Goal: Task Accomplishment & Management: Complete application form

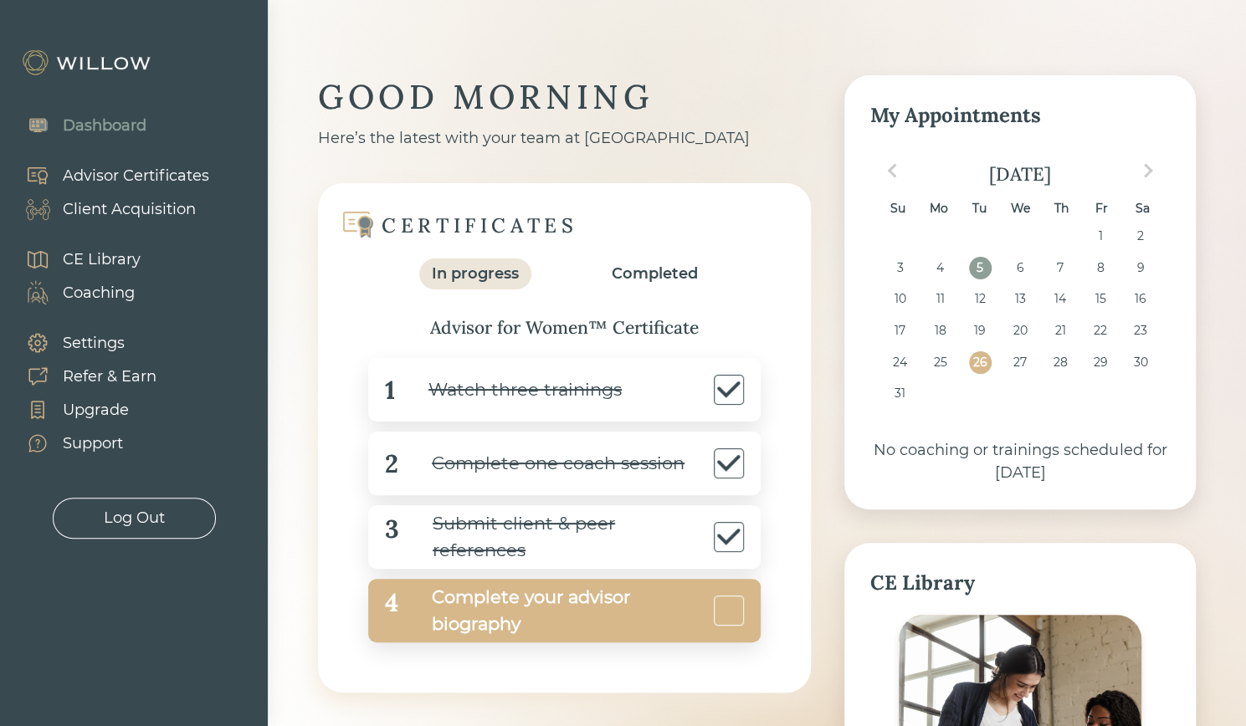
click at [467, 615] on div "Complete your advisor biography" at bounding box center [553, 611] width 311 height 54
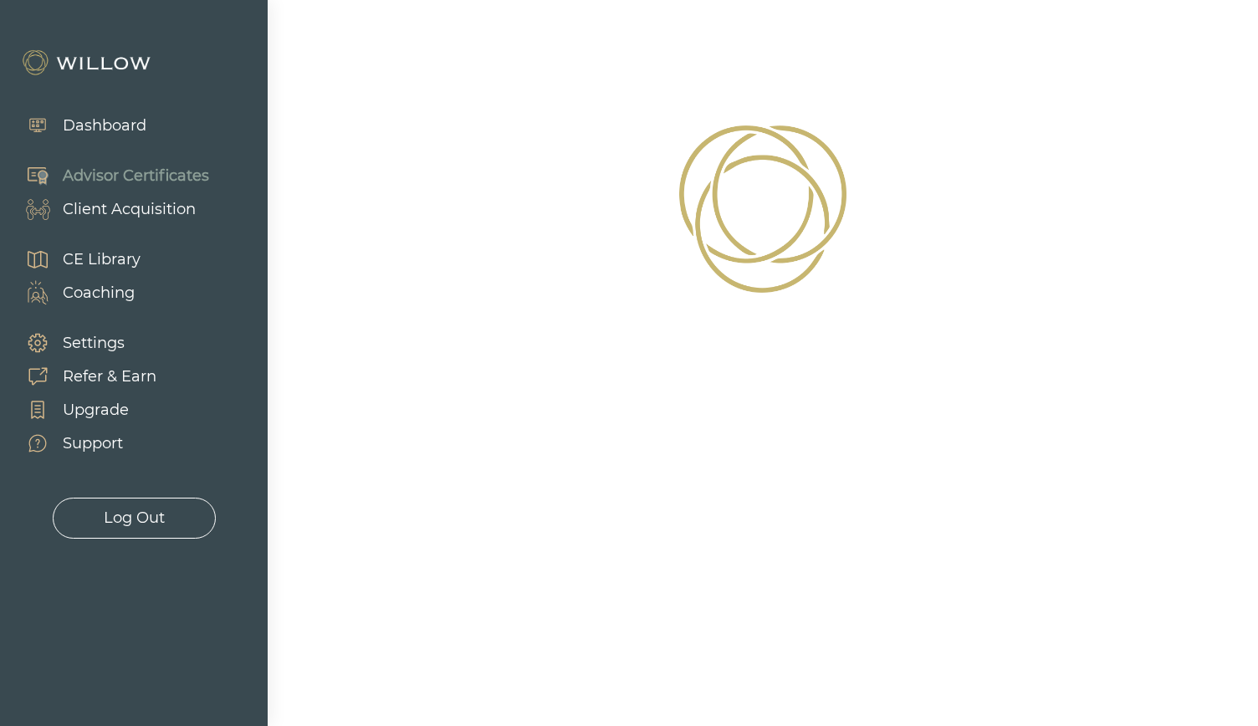
click at [92, 121] on div "Dashboard" at bounding box center [105, 126] width 84 height 23
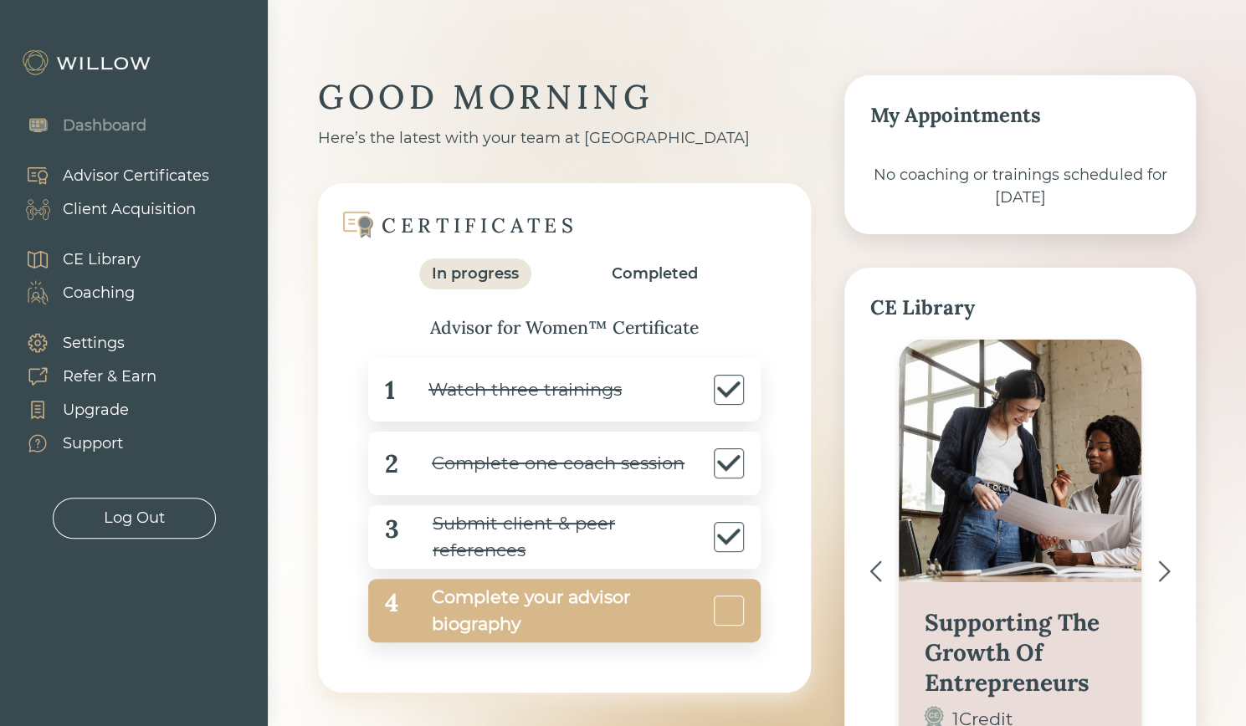
click at [514, 611] on div "Complete your advisor biography" at bounding box center [553, 611] width 311 height 54
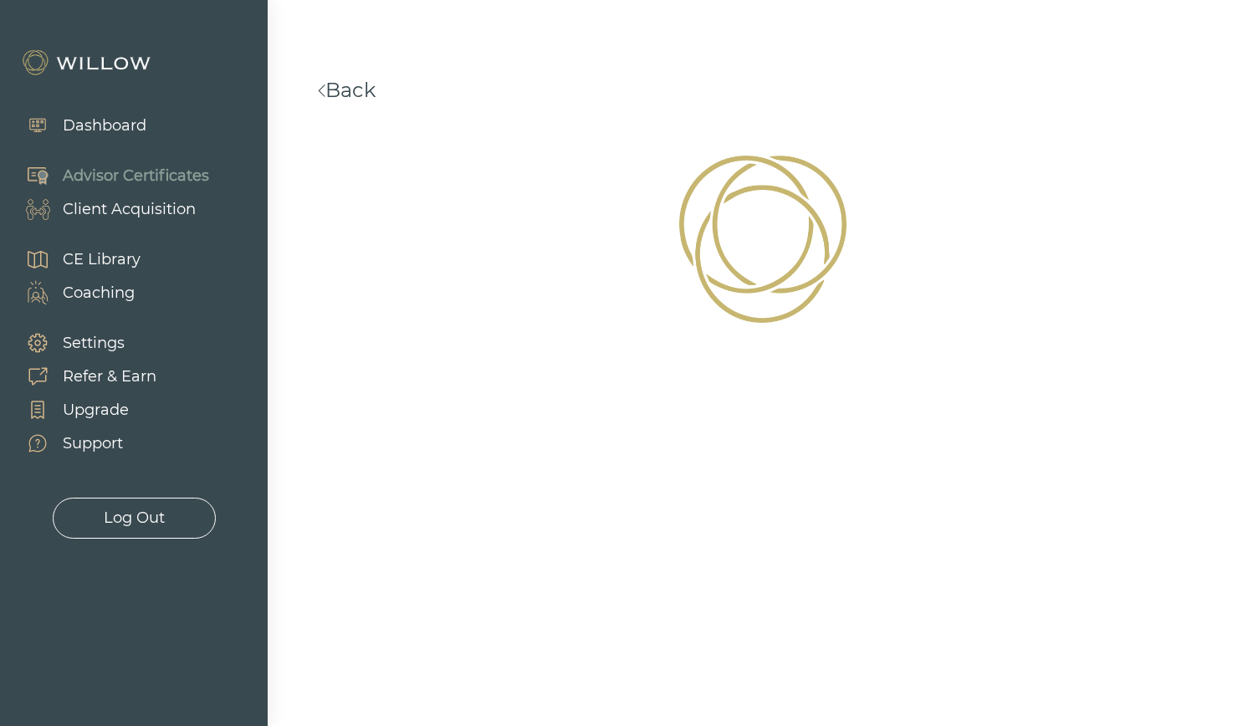
click at [149, 125] on div "Dashboard" at bounding box center [77, 125] width 155 height 50
click at [125, 121] on div "Dashboard" at bounding box center [105, 126] width 84 height 23
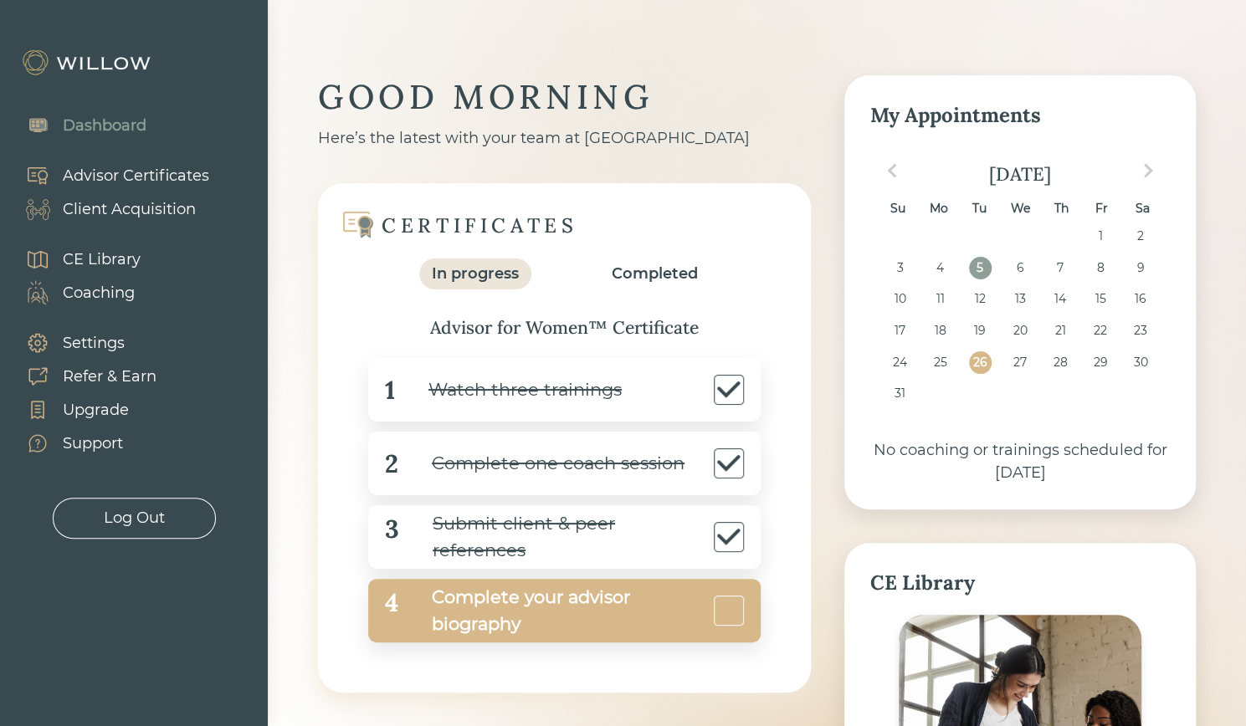
click at [474, 608] on div "Complete your advisor biography" at bounding box center [553, 611] width 311 height 54
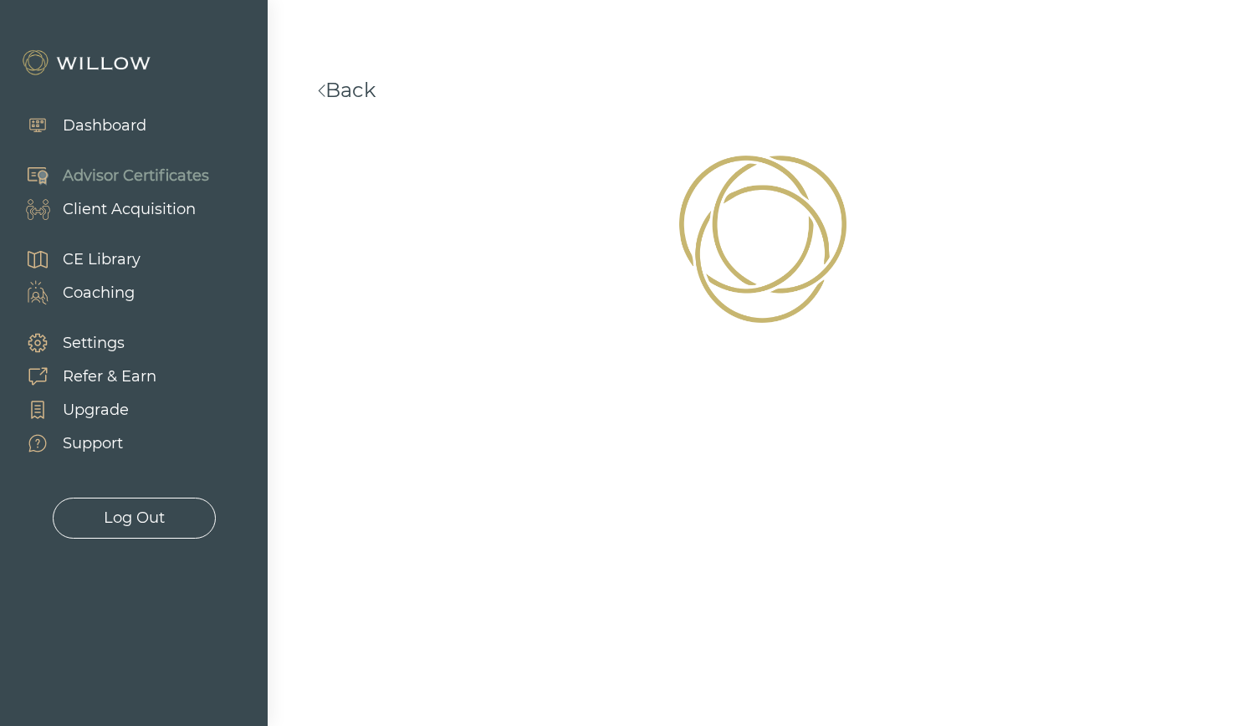
click at [115, 125] on div "Dashboard" at bounding box center [105, 126] width 84 height 23
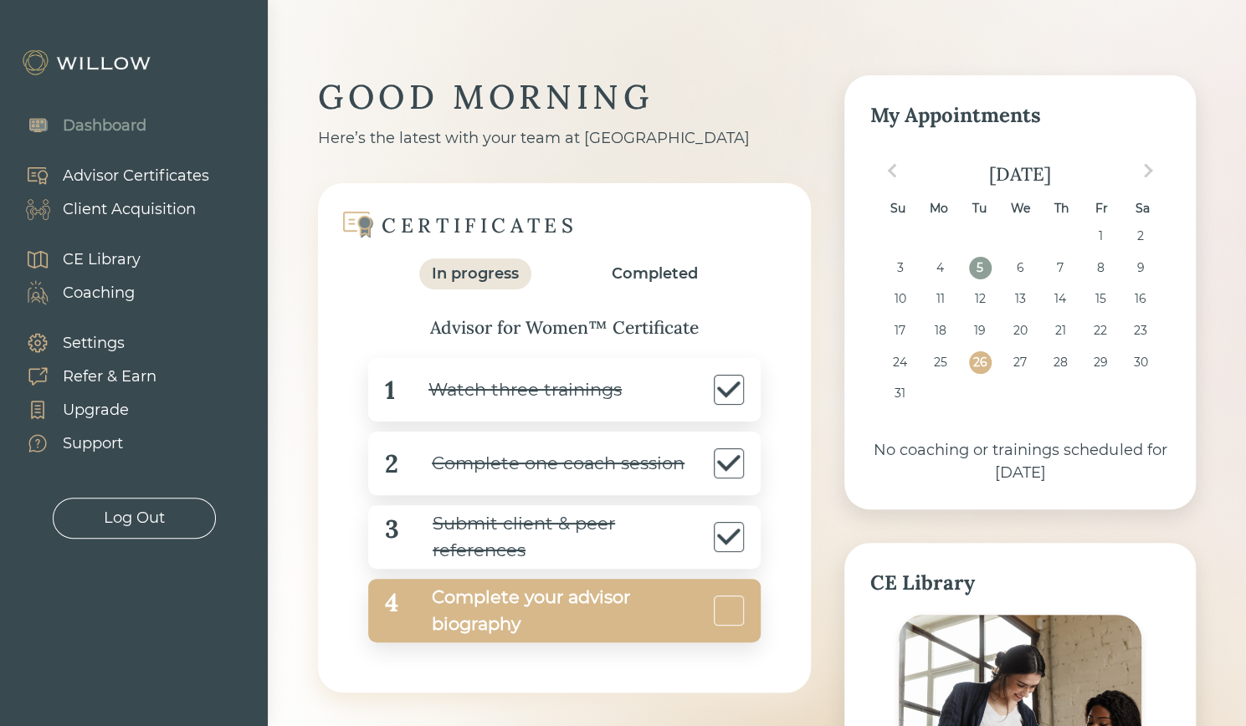
click at [495, 622] on div "Complete your advisor biography" at bounding box center [553, 611] width 311 height 54
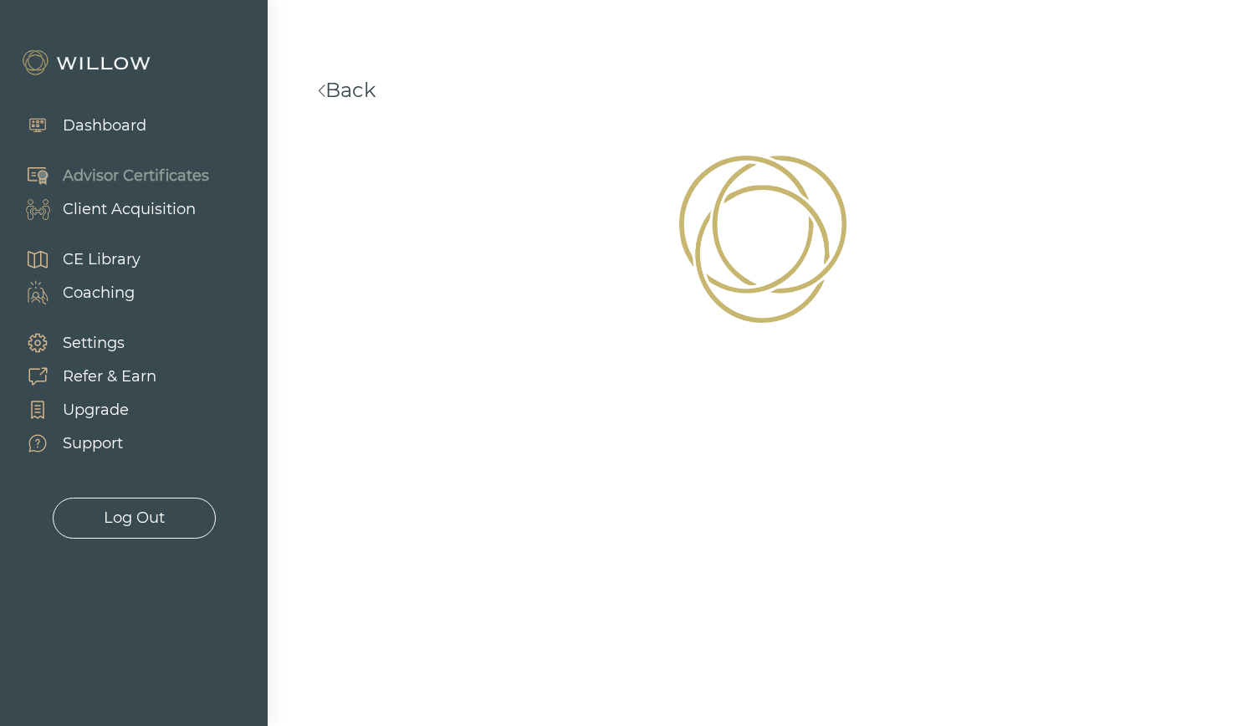
click at [114, 123] on div "Dashboard" at bounding box center [105, 126] width 84 height 23
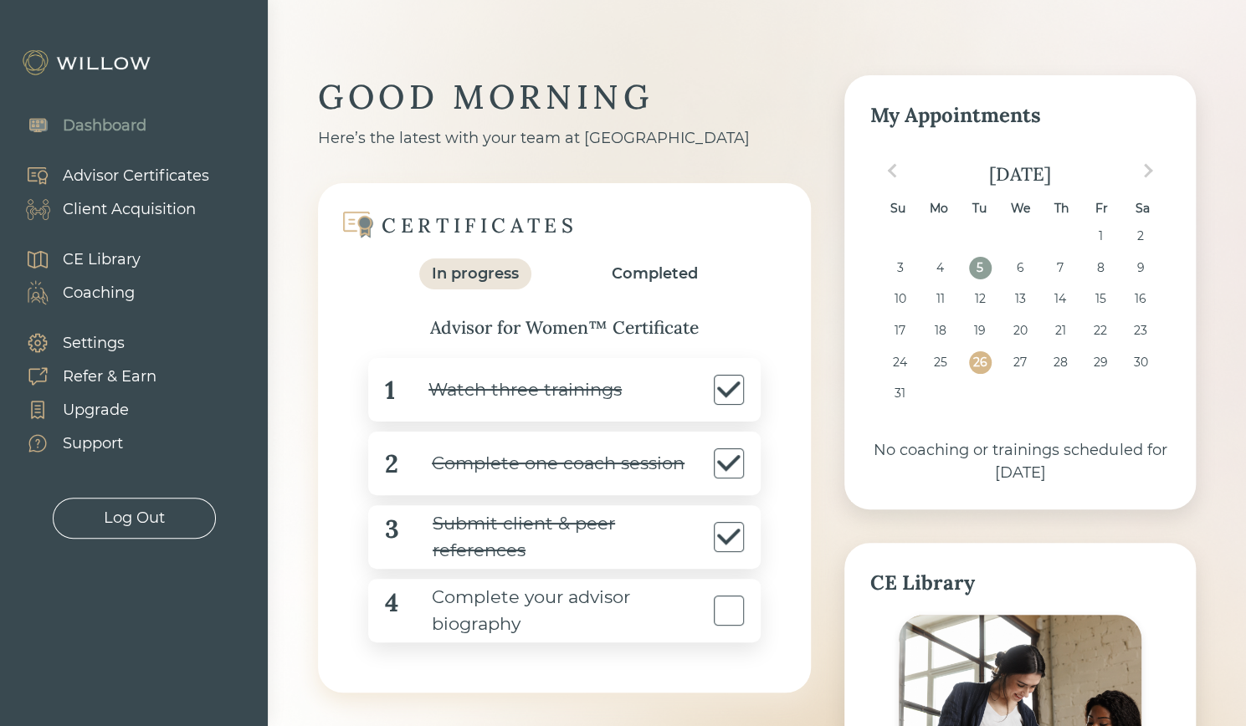
click at [496, 274] on div "In progress" at bounding box center [475, 274] width 87 height 23
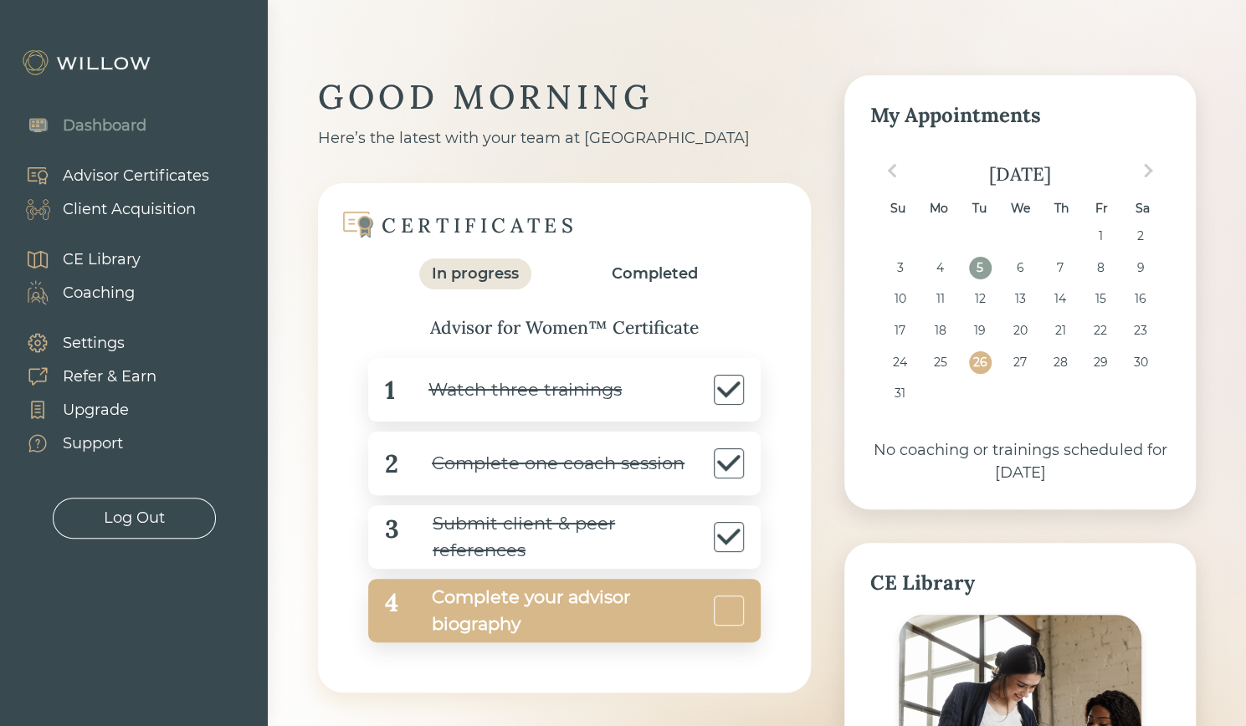
click at [525, 608] on div "Complete your advisor biography" at bounding box center [553, 611] width 311 height 54
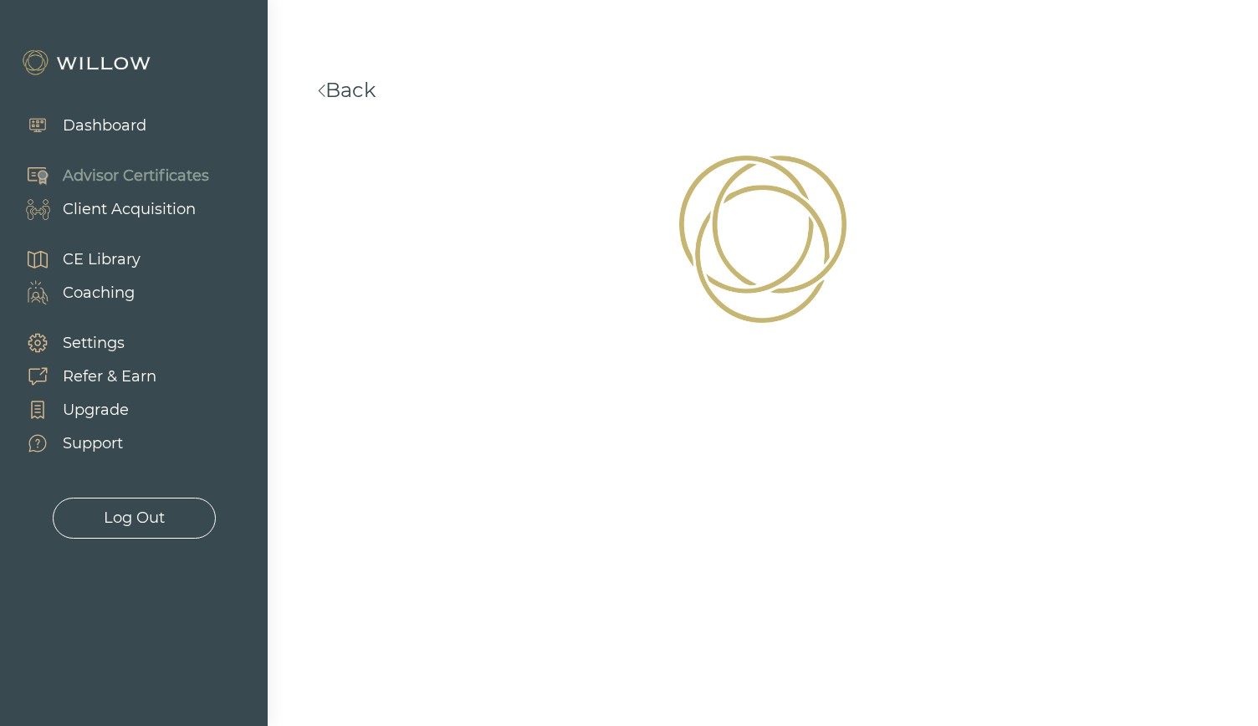
click at [351, 97] on link "Back" at bounding box center [347, 90] width 58 height 24
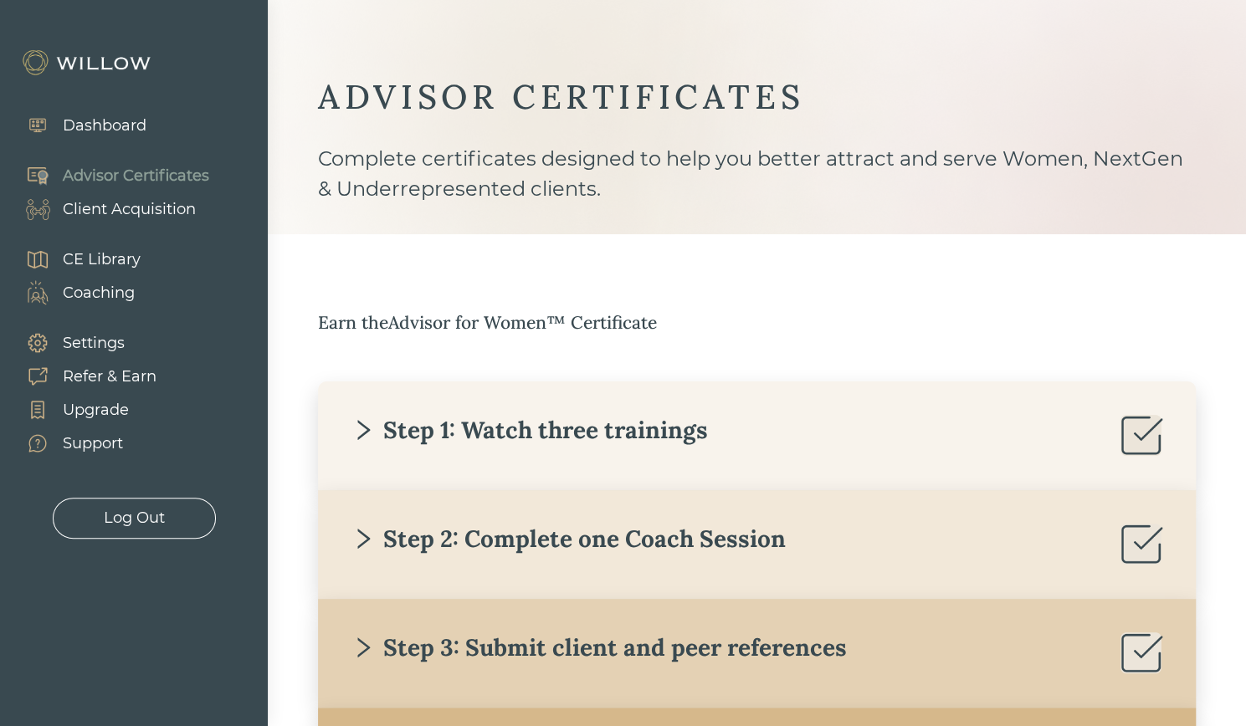
scroll to position [191, 0]
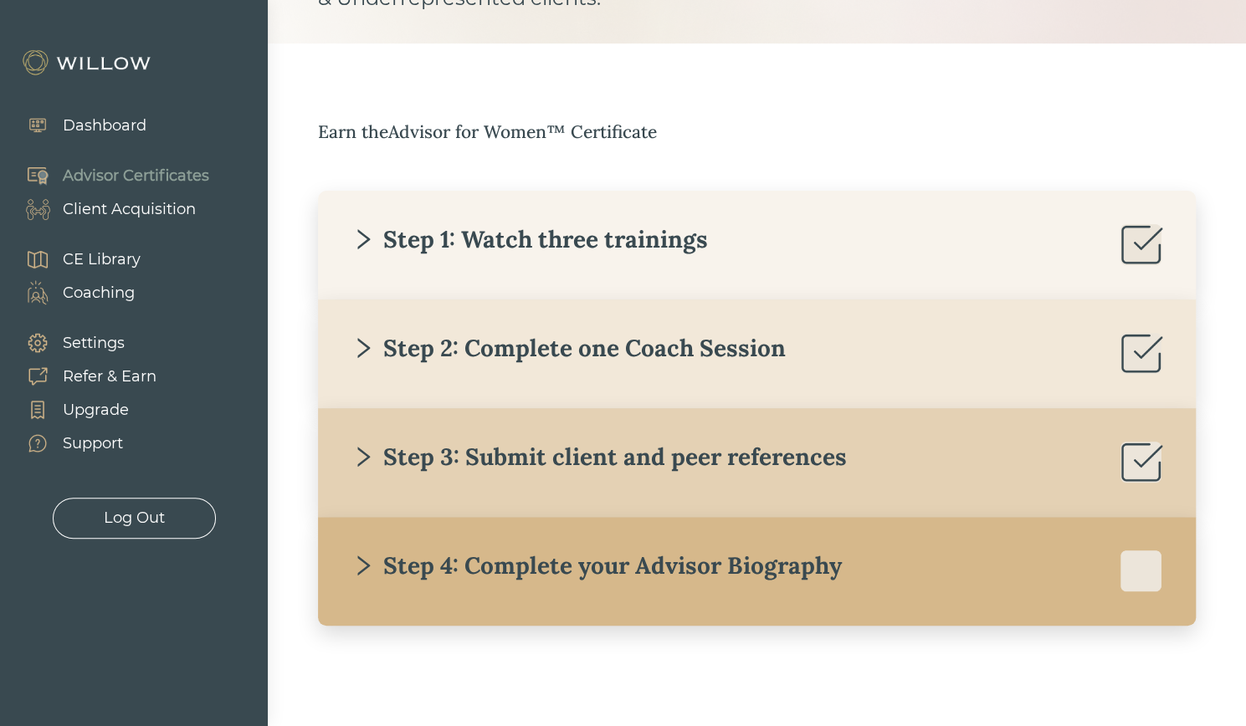
click at [371, 561] on icon "right" at bounding box center [362, 565] width 23 height 23
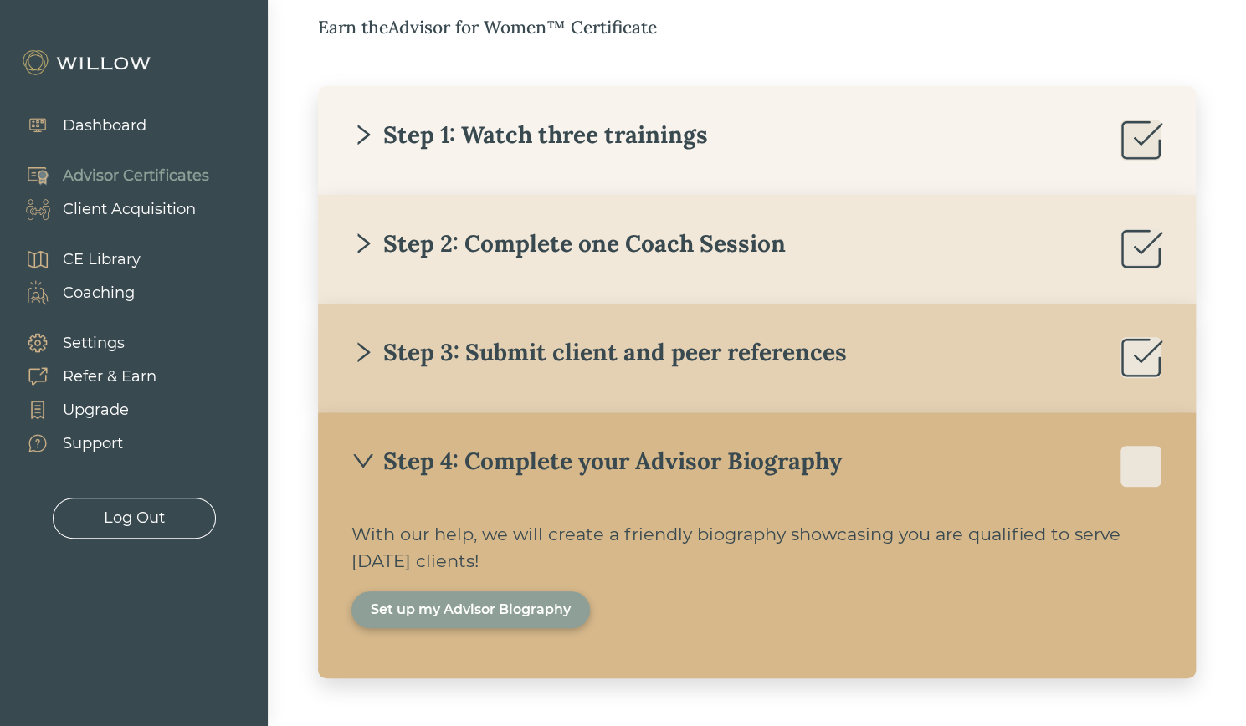
scroll to position [296, 0]
click at [543, 610] on div "Set up my Advisor Biography" at bounding box center [471, 609] width 200 height 20
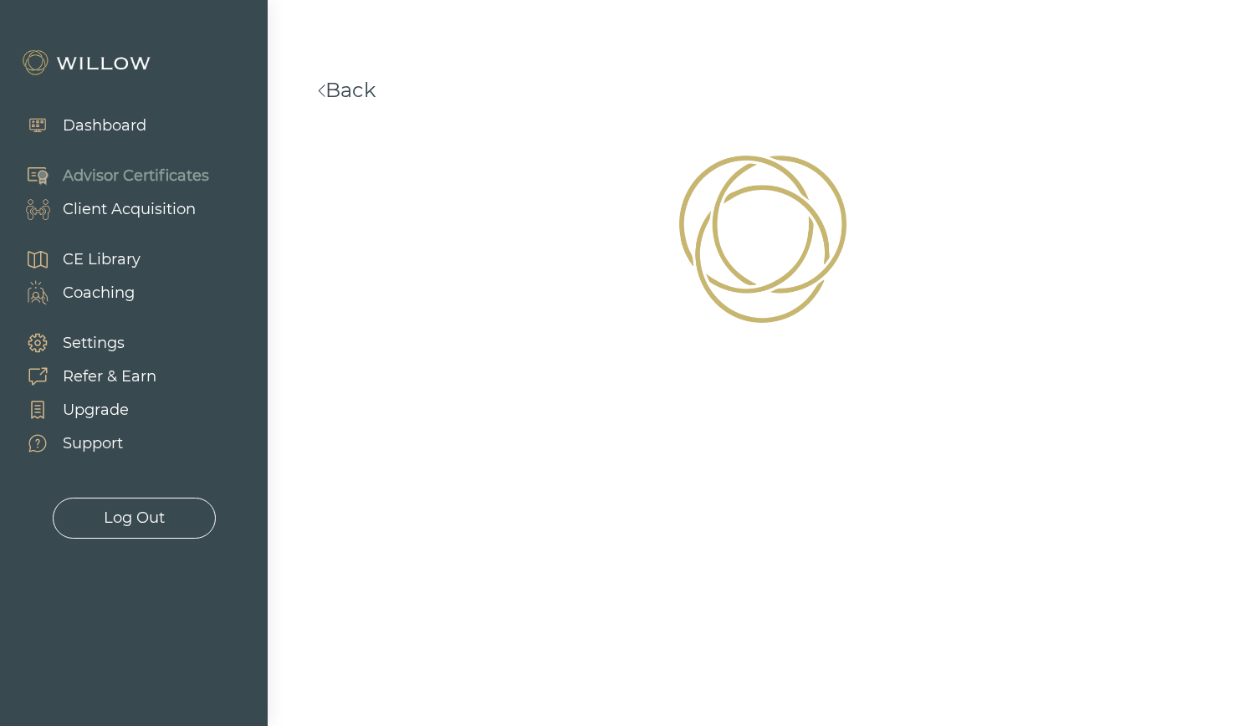
click at [125, 205] on div "Client Acquisition" at bounding box center [129, 209] width 133 height 23
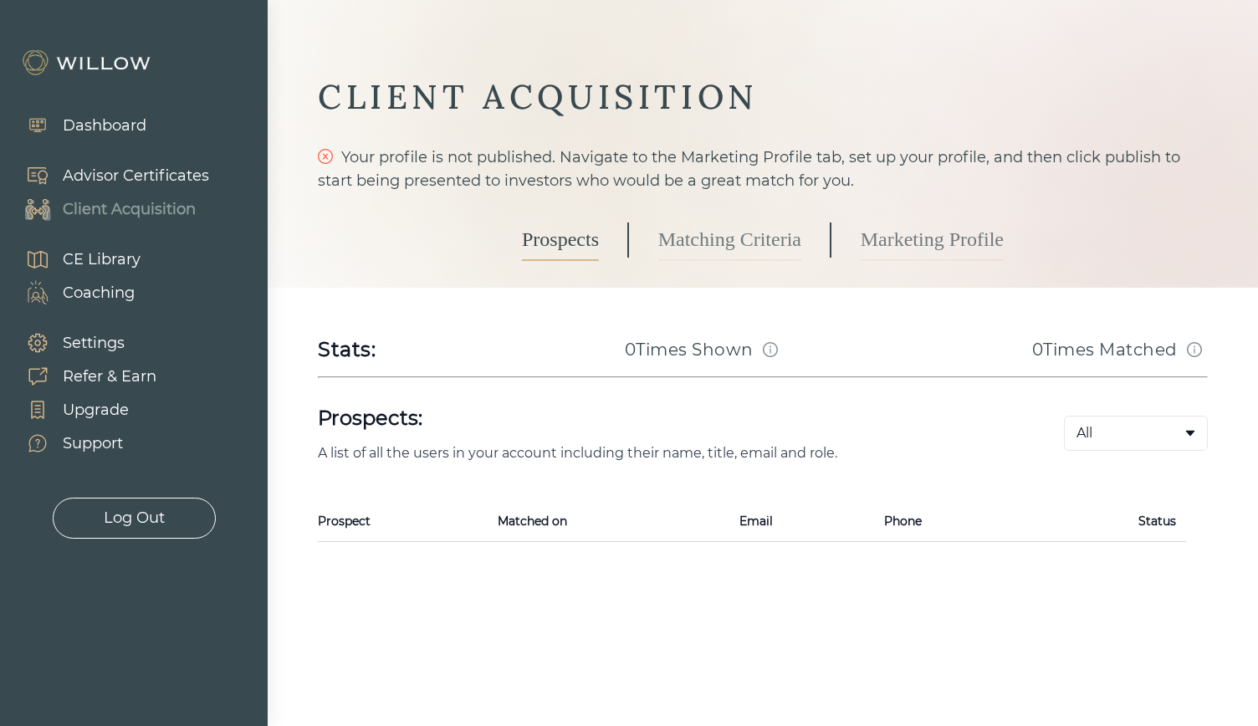
click at [131, 171] on div "Advisor Certificates" at bounding box center [136, 176] width 146 height 23
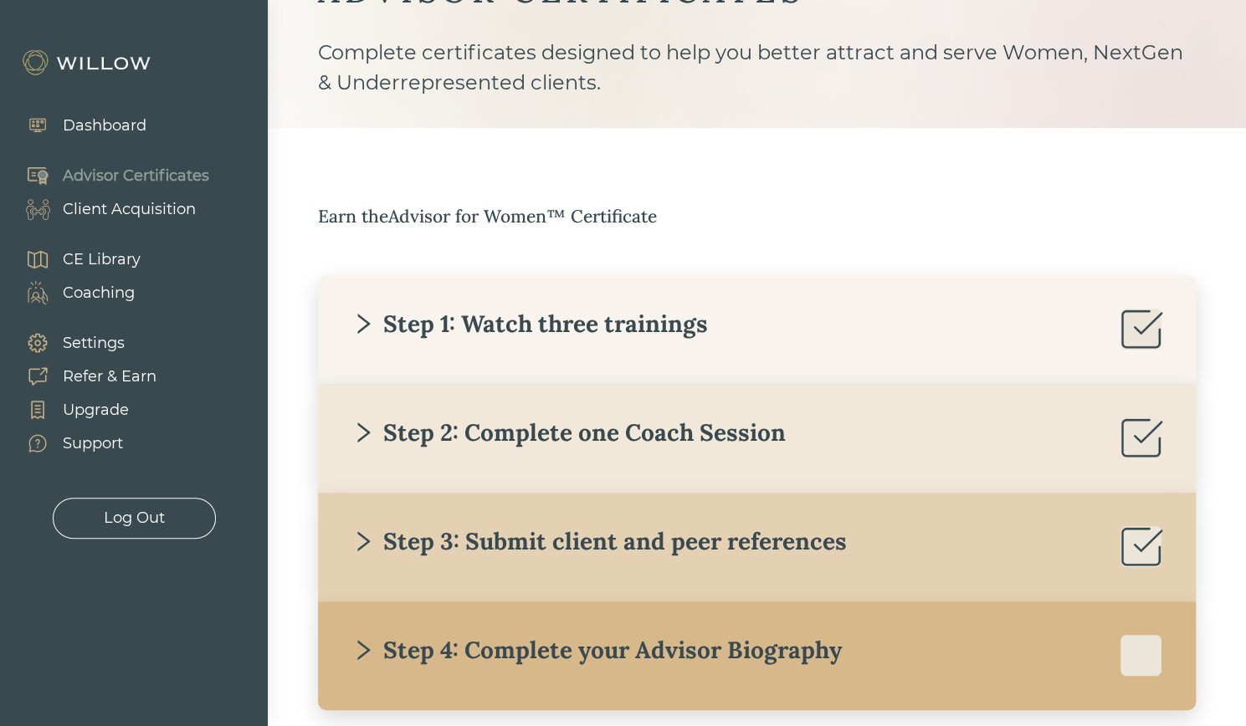
scroll to position [191, 0]
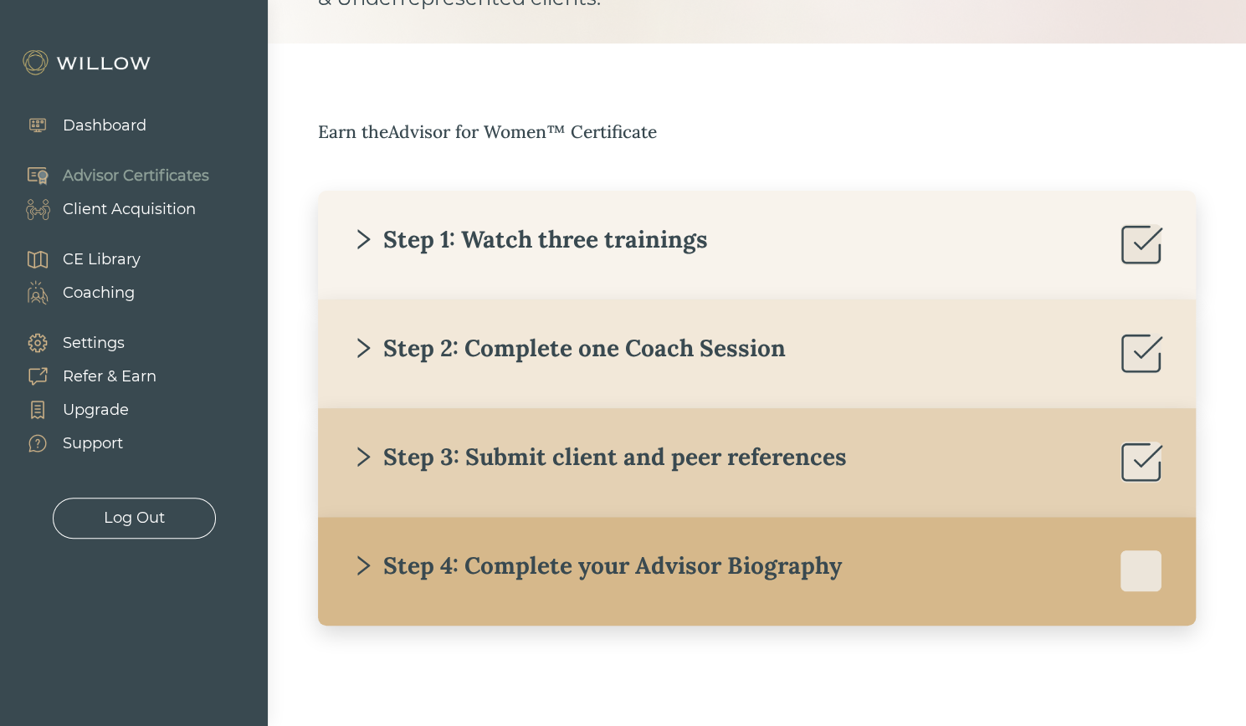
click at [594, 553] on div "Step 4: Complete your Advisor Biography" at bounding box center [596, 566] width 490 height 30
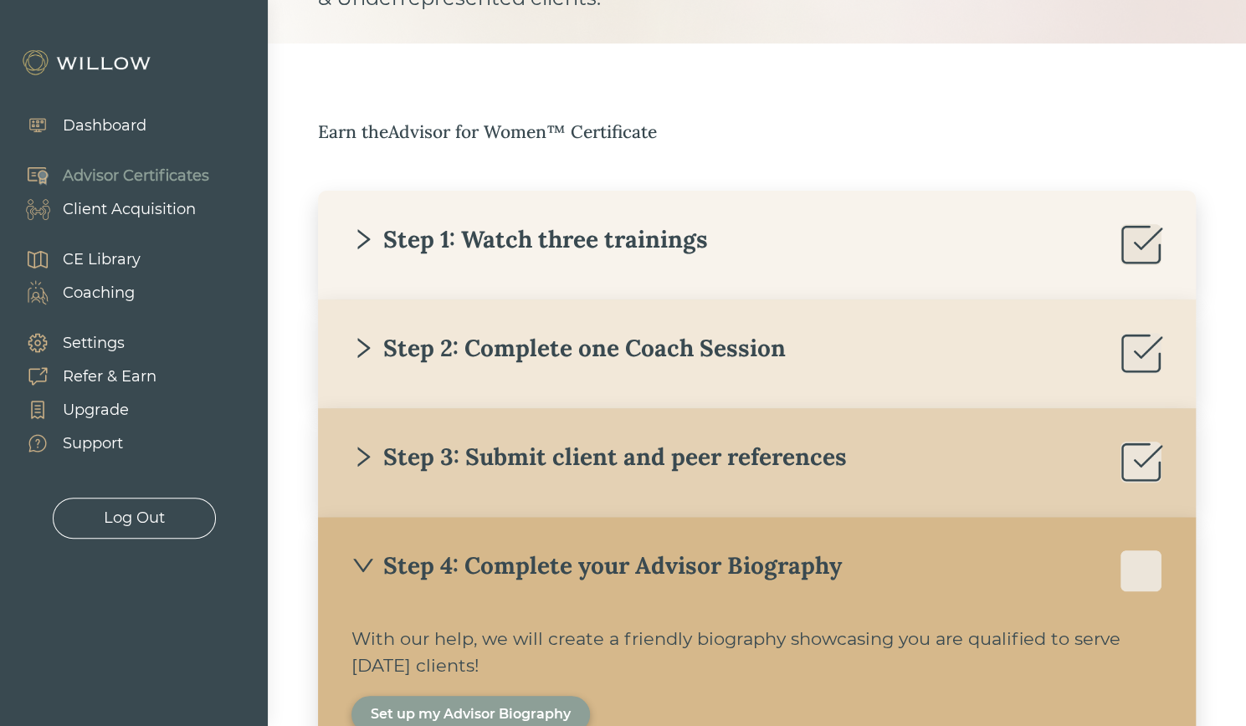
scroll to position [348, 0]
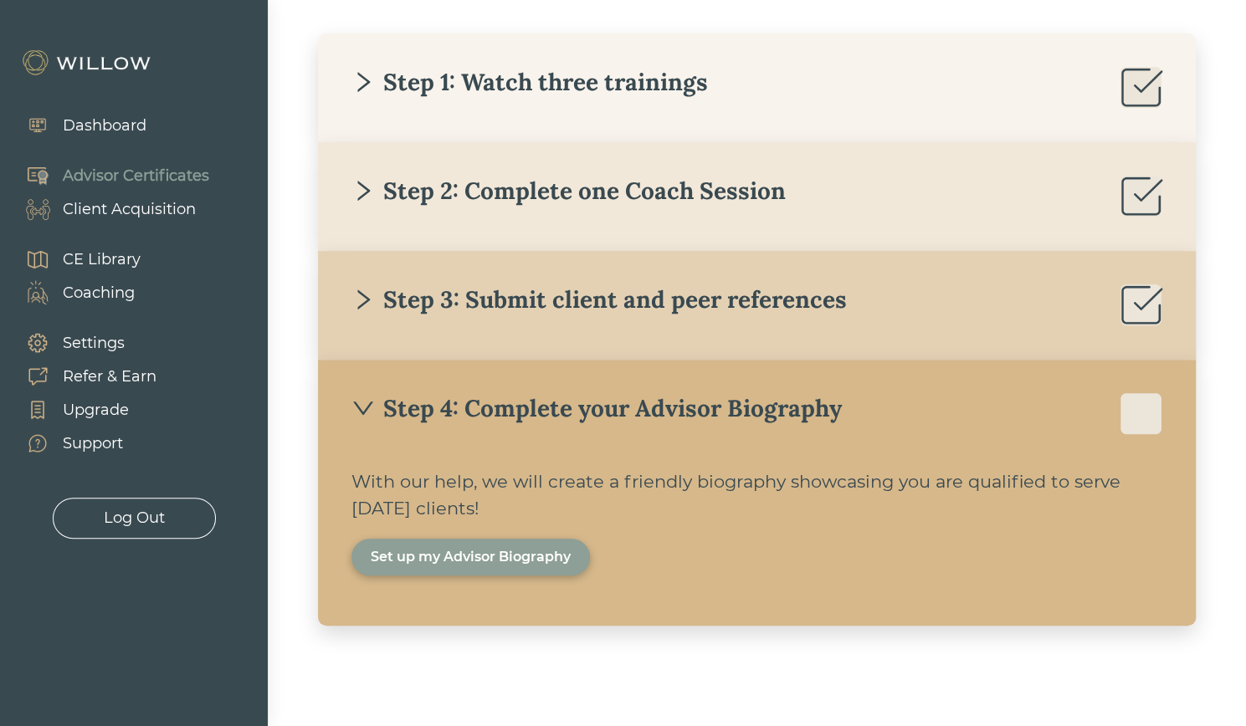
click at [482, 562] on div "Set up my Advisor Biography" at bounding box center [471, 557] width 200 height 20
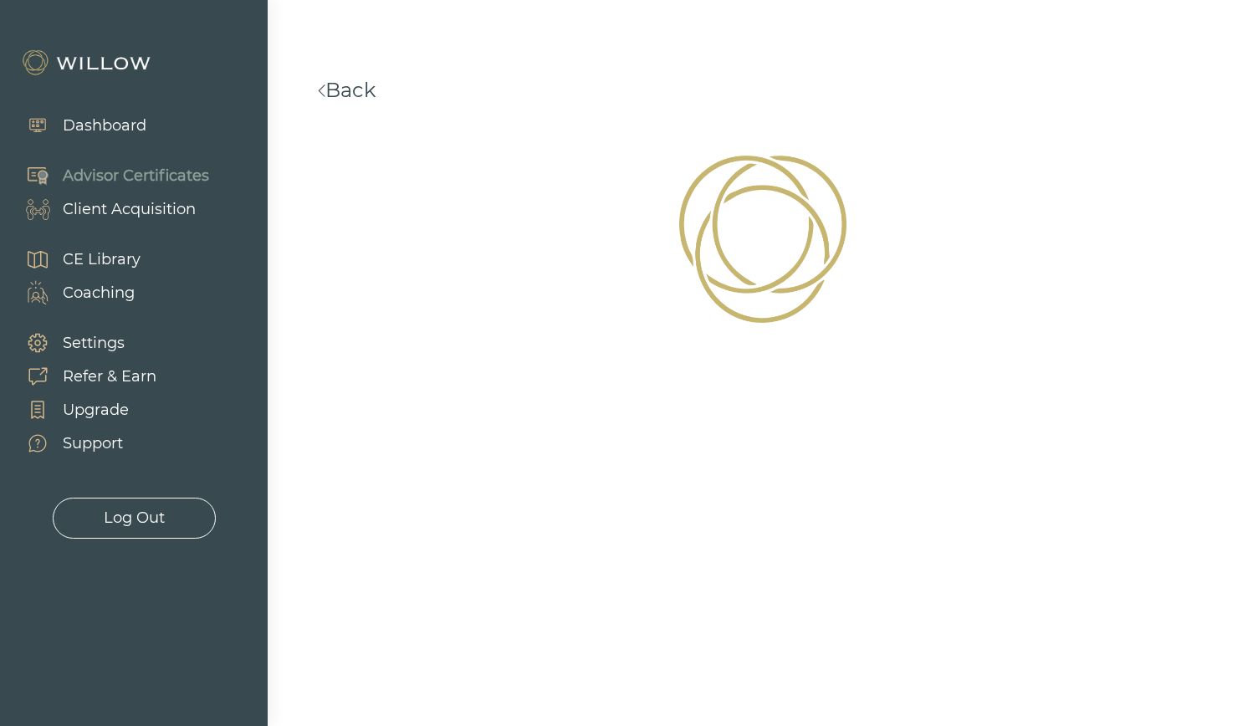
click at [115, 120] on div "Dashboard" at bounding box center [105, 126] width 84 height 23
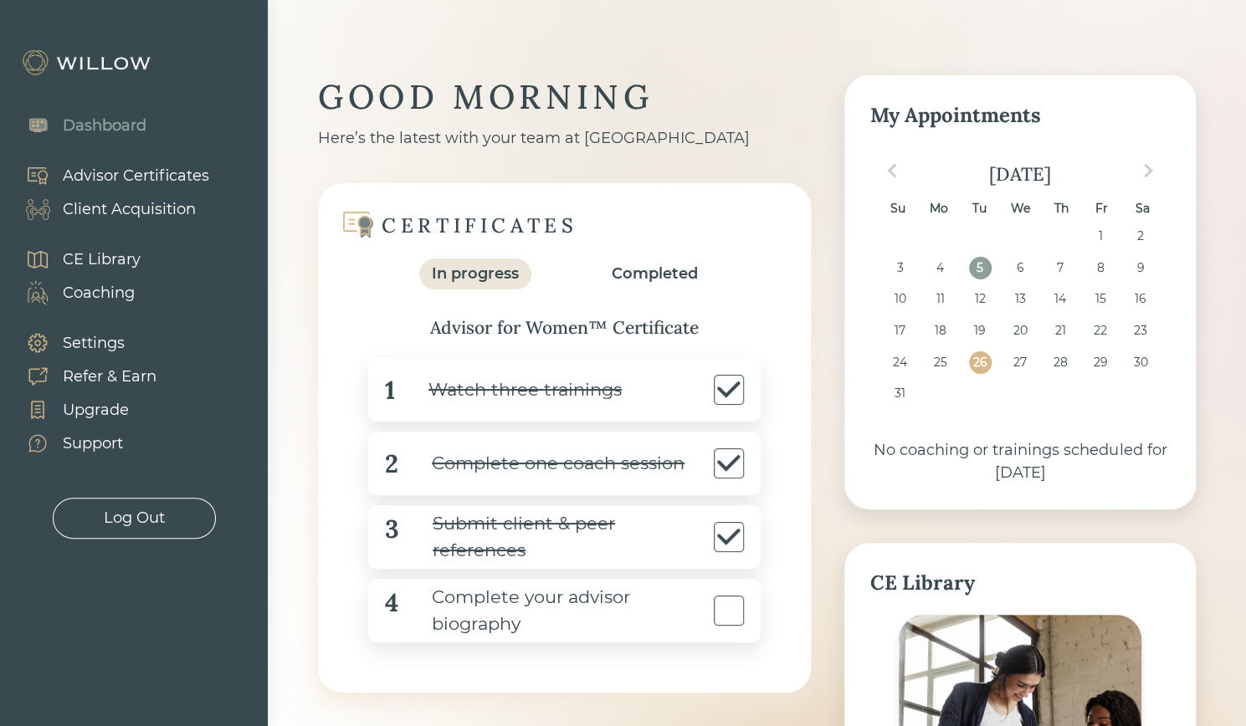
click at [505, 397] on div "Watch three trainings" at bounding box center [508, 390] width 227 height 38
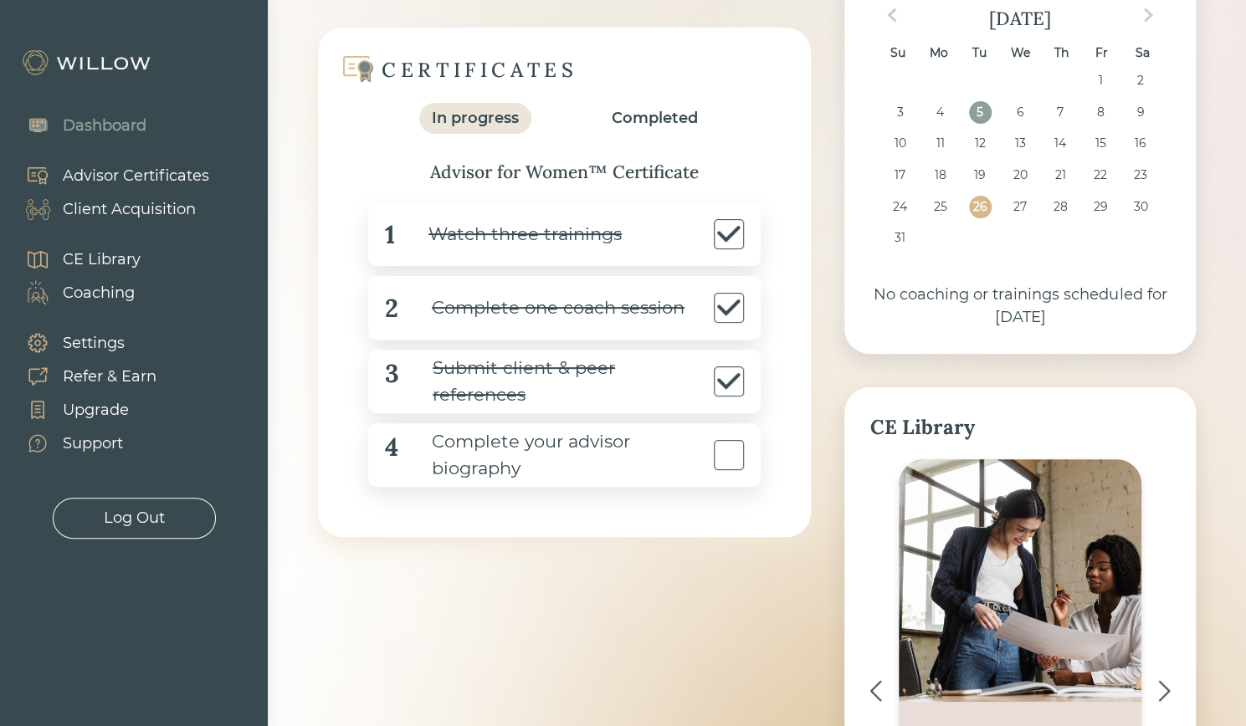
scroll to position [171, 0]
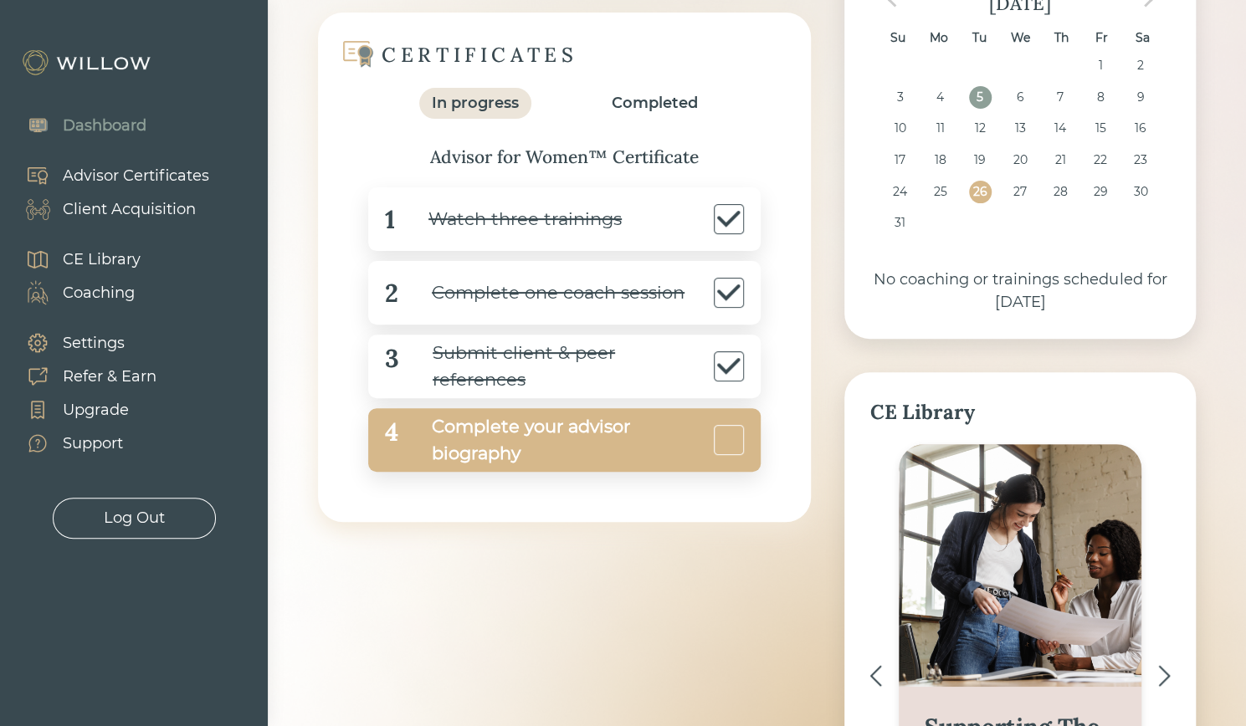
click at [476, 428] on div "Complete your advisor biography" at bounding box center [553, 440] width 311 height 54
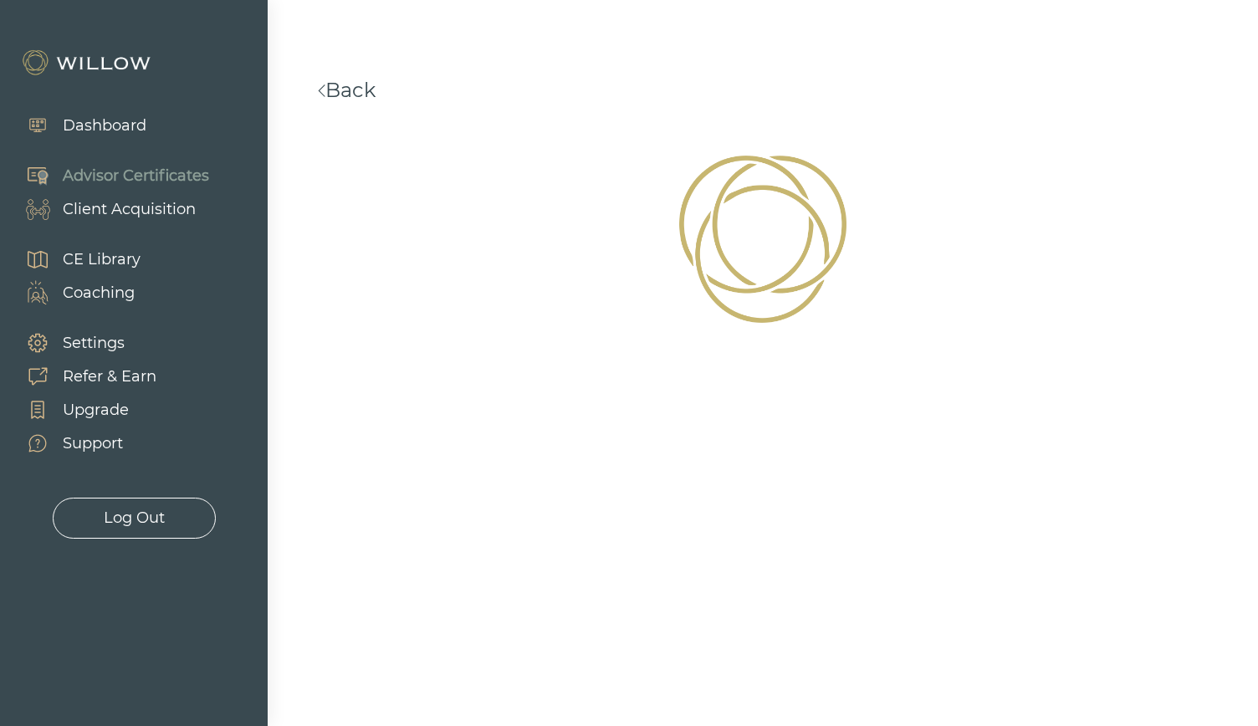
click at [102, 344] on div "Settings" at bounding box center [94, 343] width 62 height 23
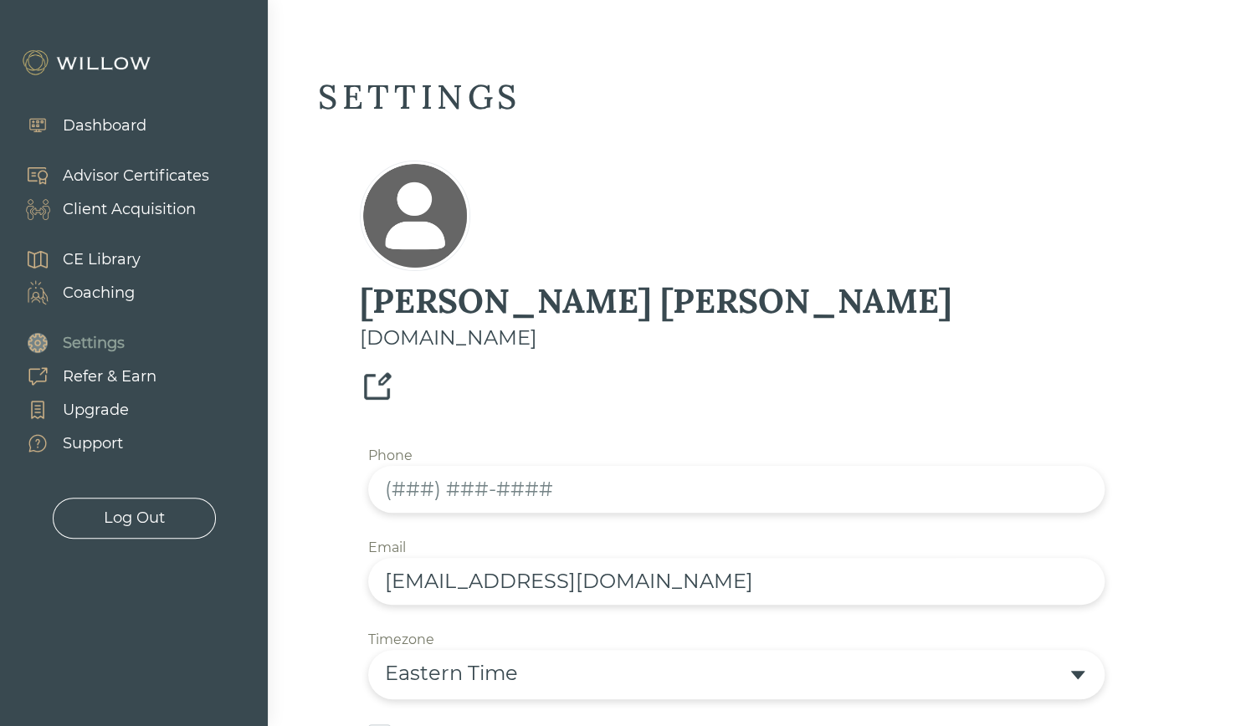
click at [513, 466] on input "text" at bounding box center [736, 489] width 736 height 47
click at [401, 466] on input "(148) 062-9522" at bounding box center [736, 489] width 736 height 47
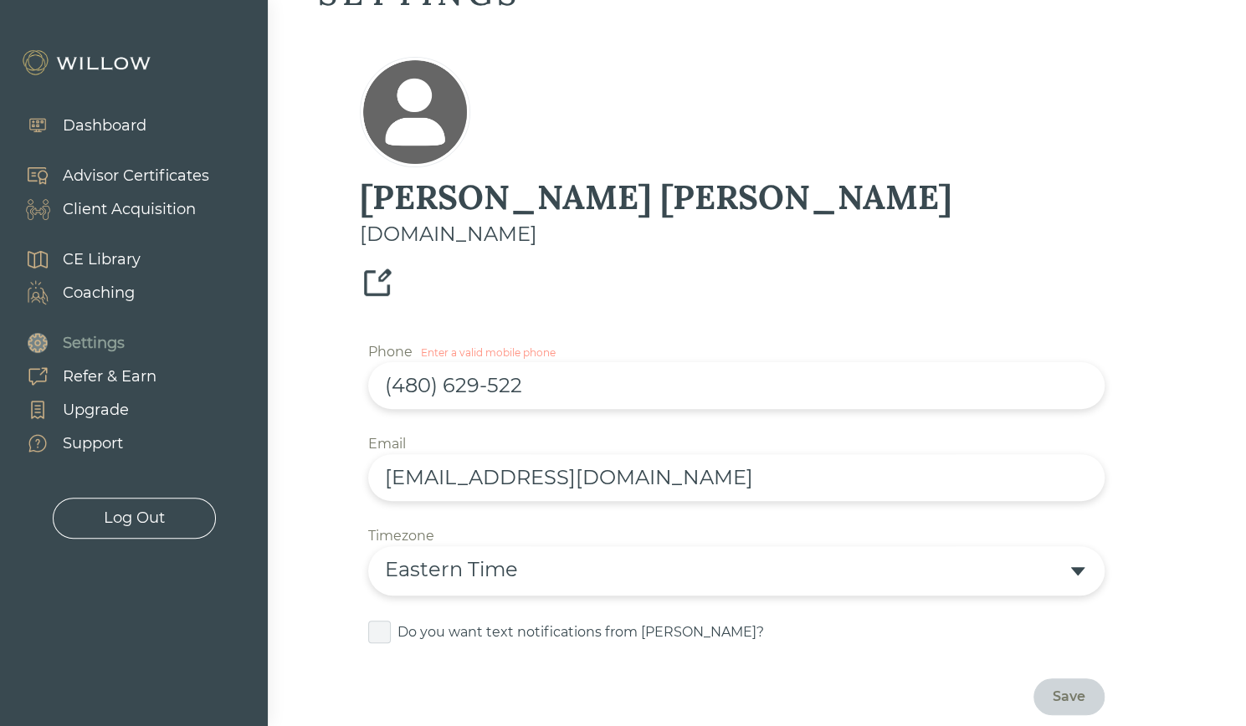
scroll to position [110, 0]
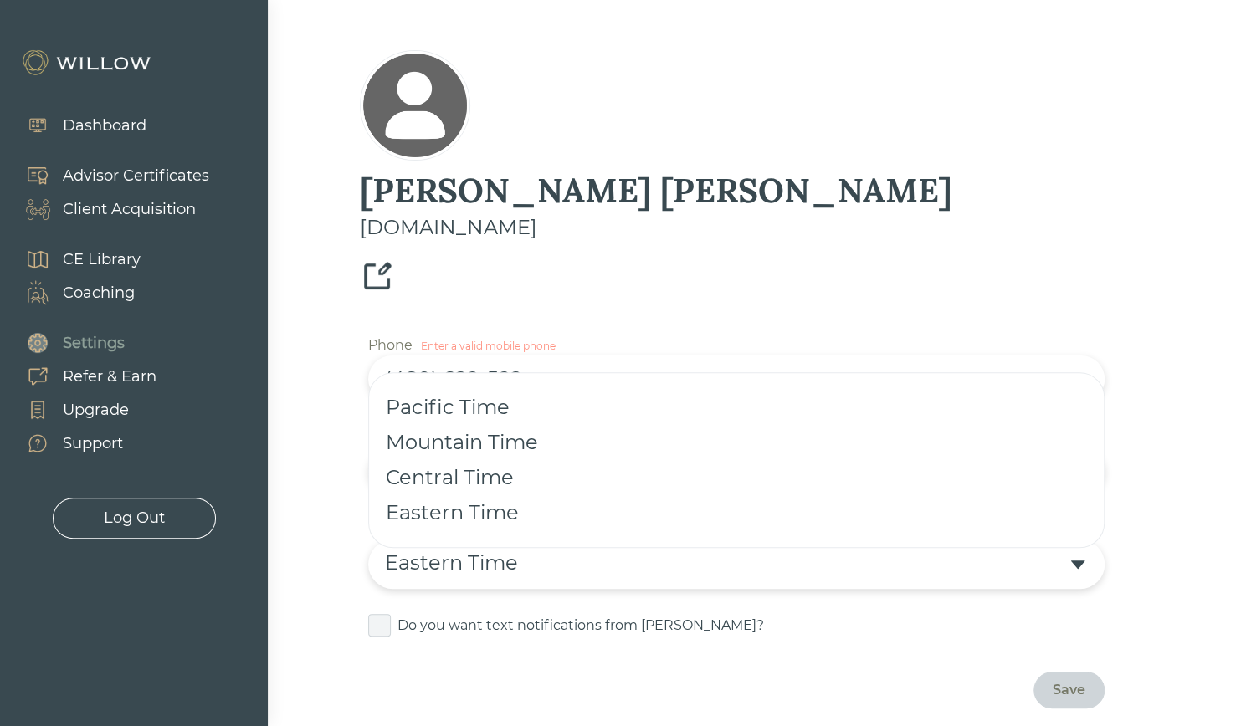
click at [537, 548] on div "Eastern Time" at bounding box center [726, 563] width 683 height 30
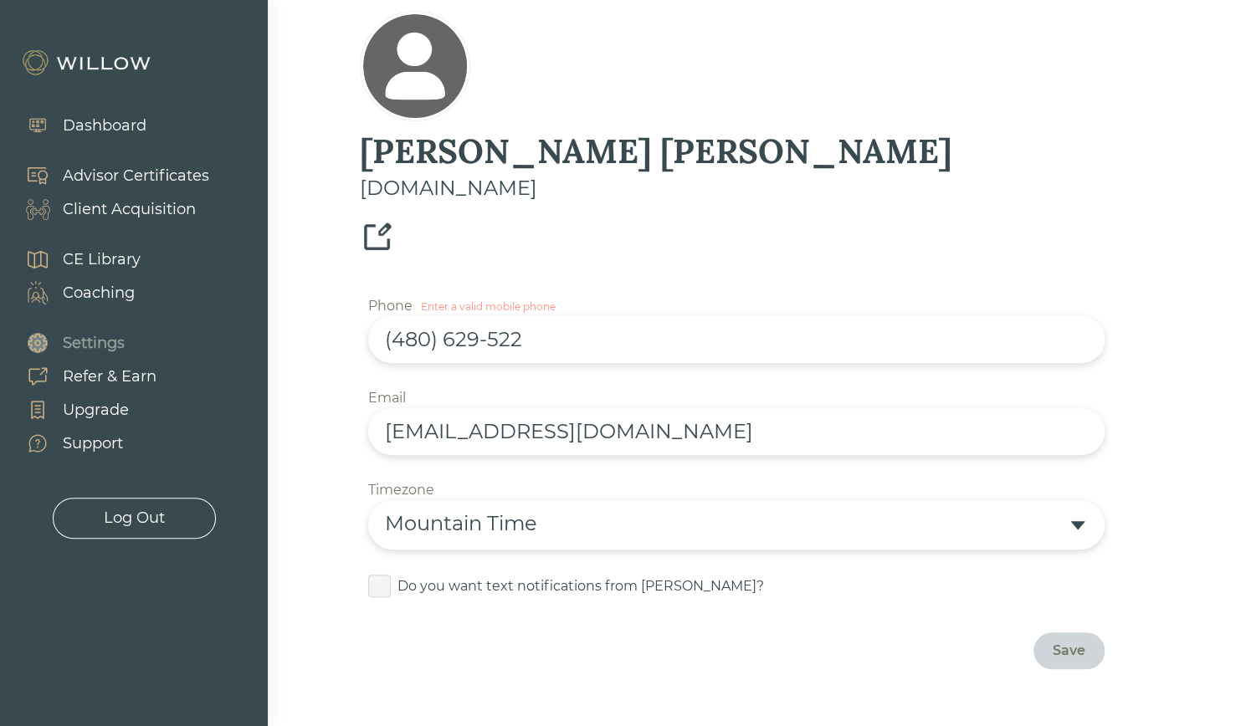
scroll to position [152, 0]
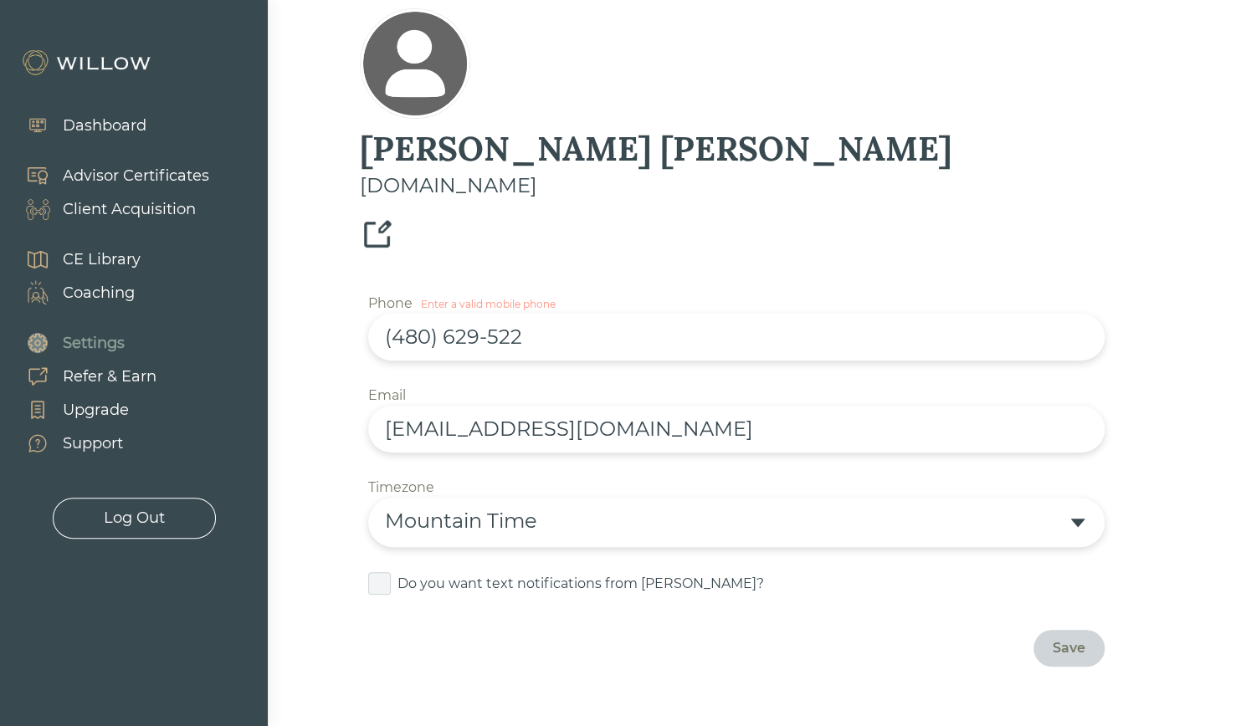
click at [534, 314] on input "(480) 629-522" at bounding box center [736, 337] width 736 height 47
type input "[PHONE_NUMBER]"
click at [1056, 638] on div "Save" at bounding box center [1069, 648] width 33 height 20
click at [131, 125] on div "Dashboard" at bounding box center [105, 126] width 84 height 23
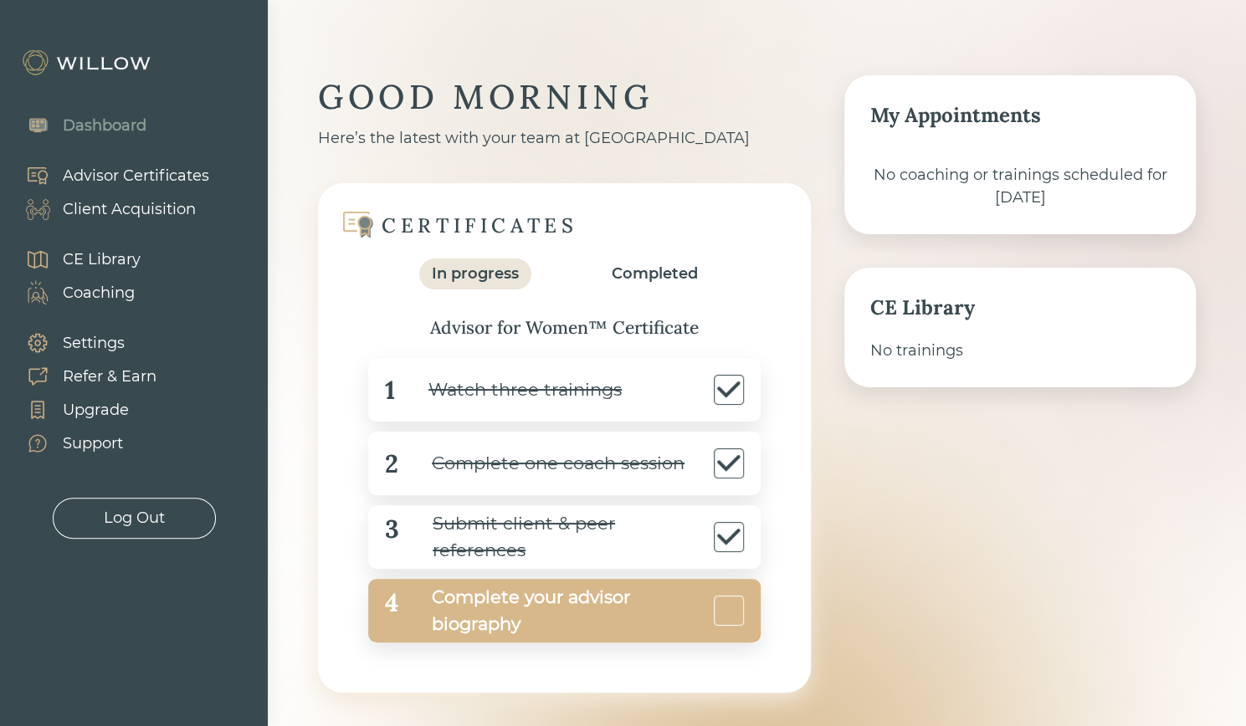
click at [443, 612] on div "Complete your advisor biography" at bounding box center [553, 611] width 311 height 54
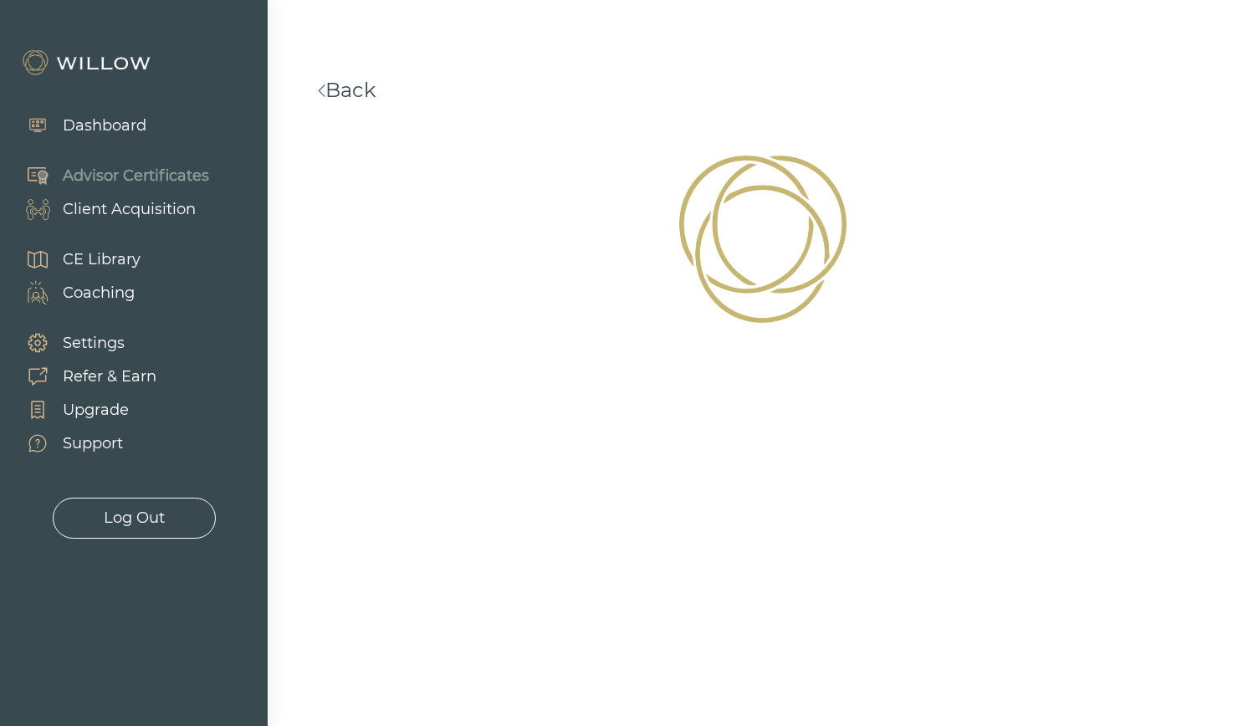
click at [129, 124] on div "Dashboard" at bounding box center [105, 126] width 84 height 23
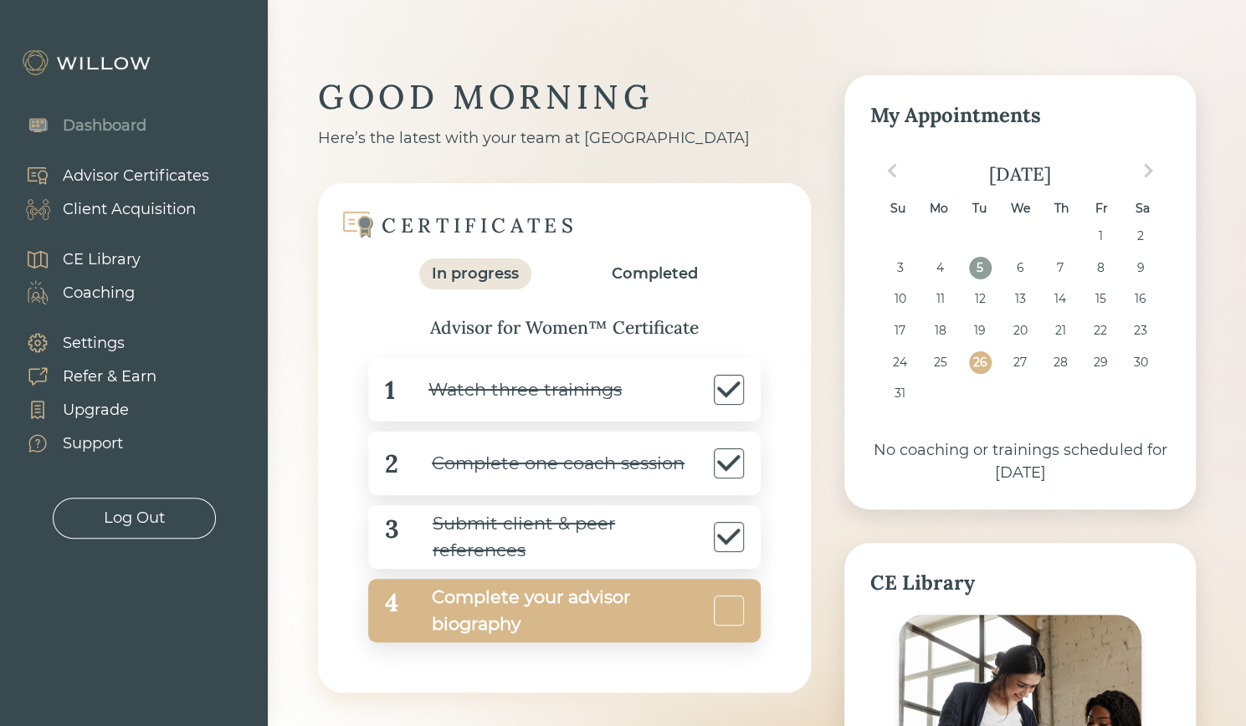
click at [525, 602] on div "Complete your advisor biography" at bounding box center [553, 611] width 311 height 54
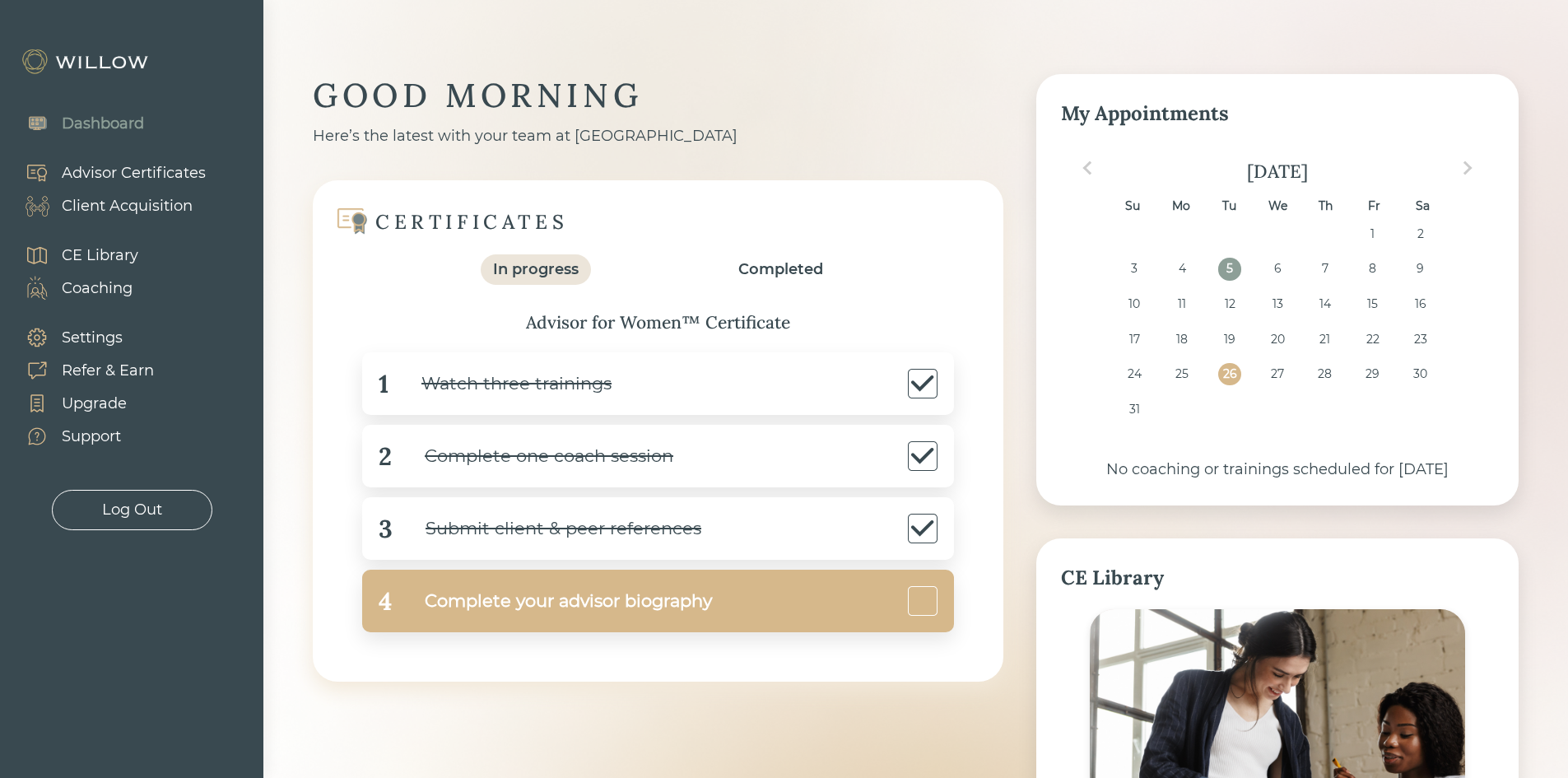
click at [467, 607] on div "Complete your advisor biography" at bounding box center [551, 601] width 320 height 37
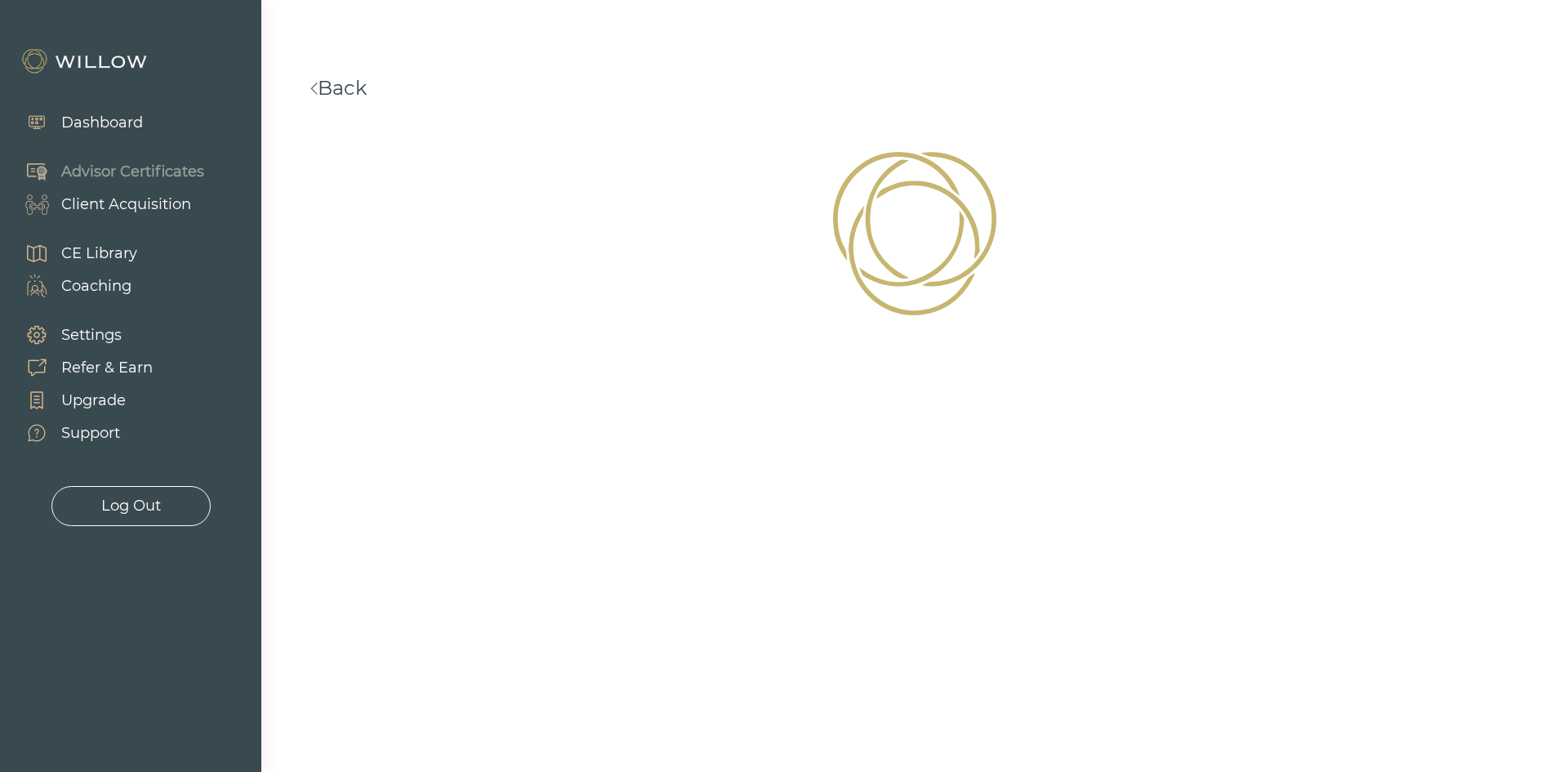
click at [120, 171] on div "Advisor Certificates" at bounding box center [133, 172] width 143 height 22
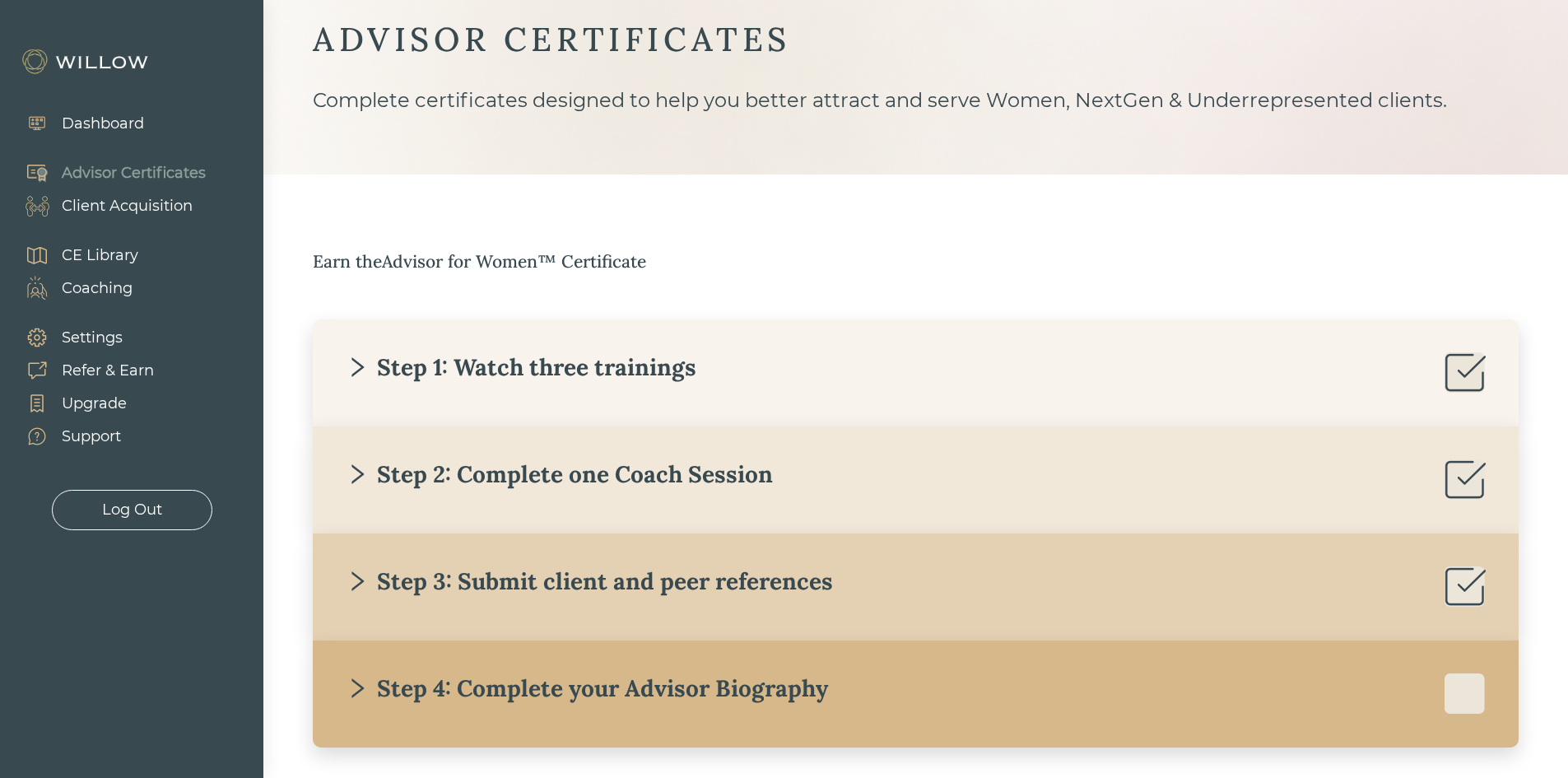
scroll to position [124, 0]
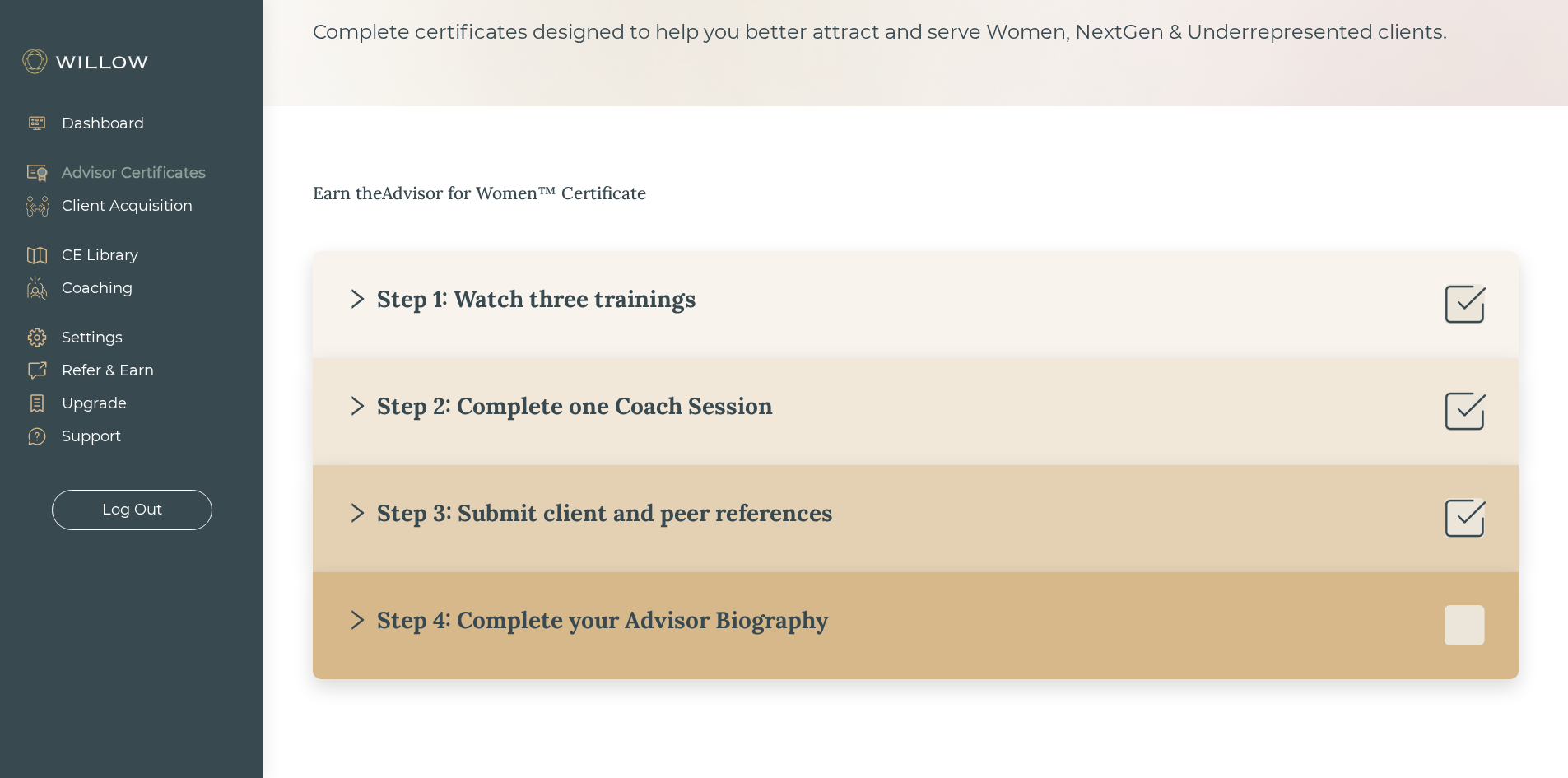
click at [558, 508] on div "Step 3: Submit client and peer references" at bounding box center [588, 512] width 487 height 30
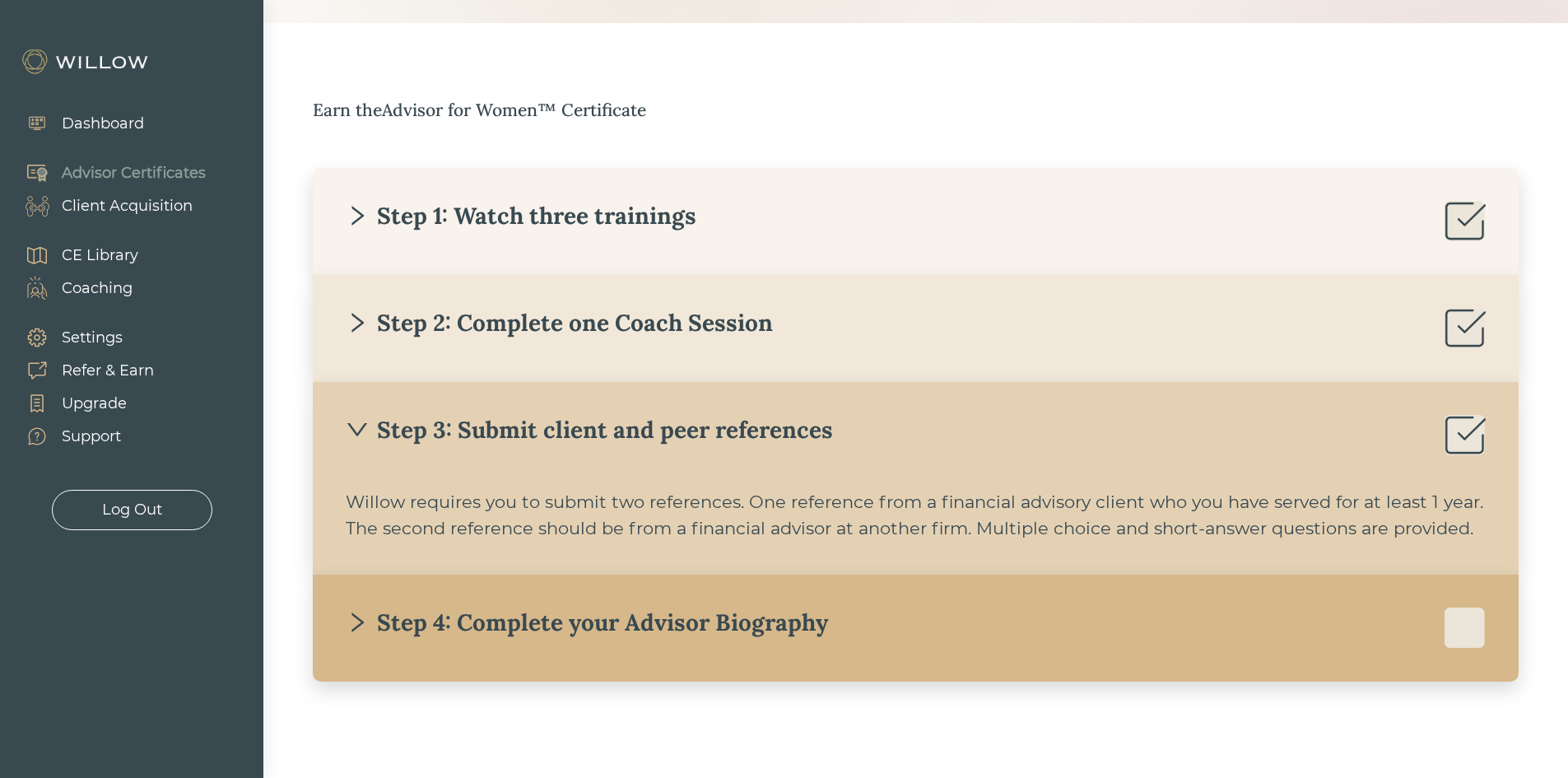
scroll to position [209, 0]
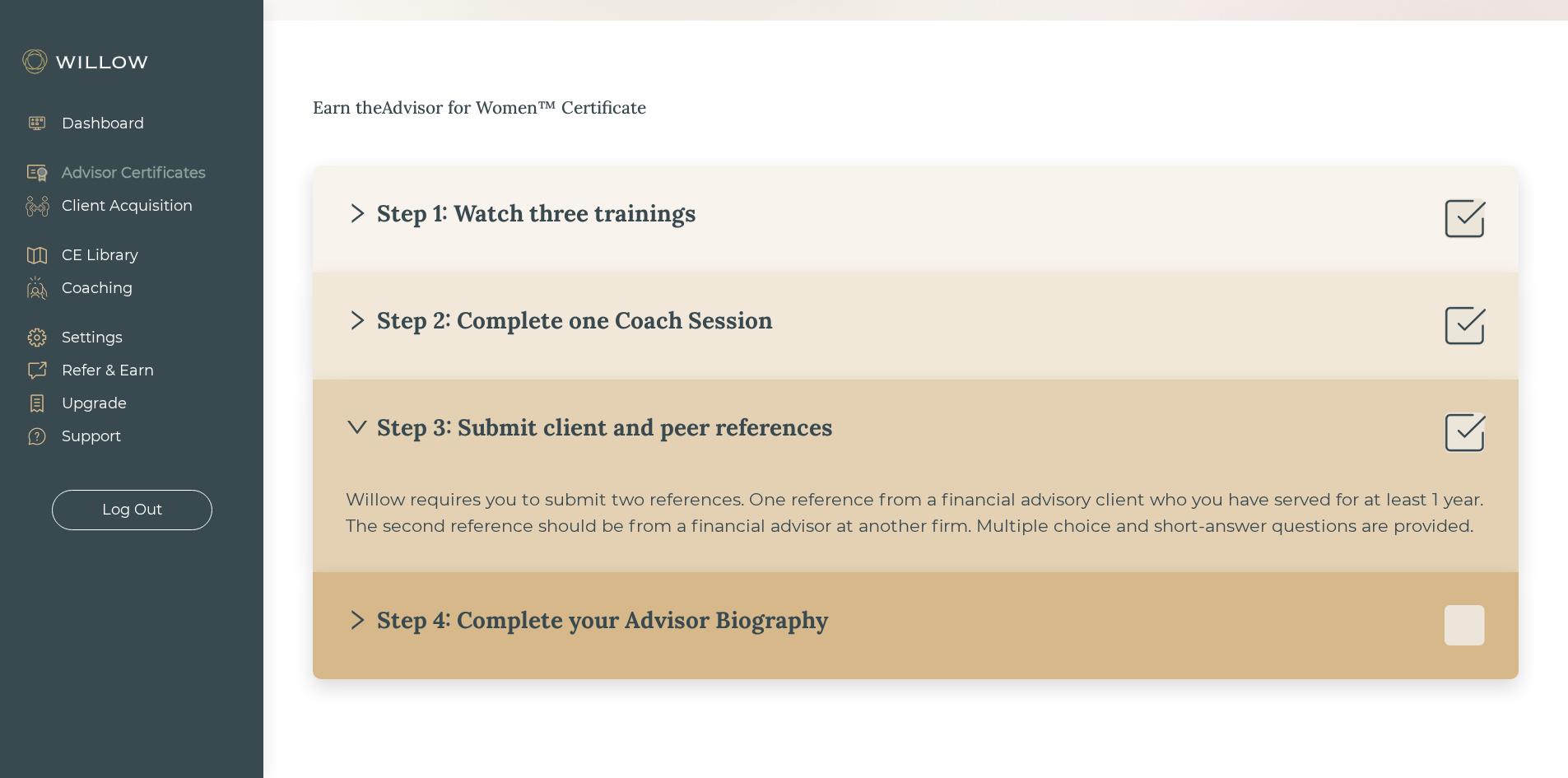
click at [560, 430] on div "Step 3: Submit client and peer references" at bounding box center [588, 427] width 487 height 30
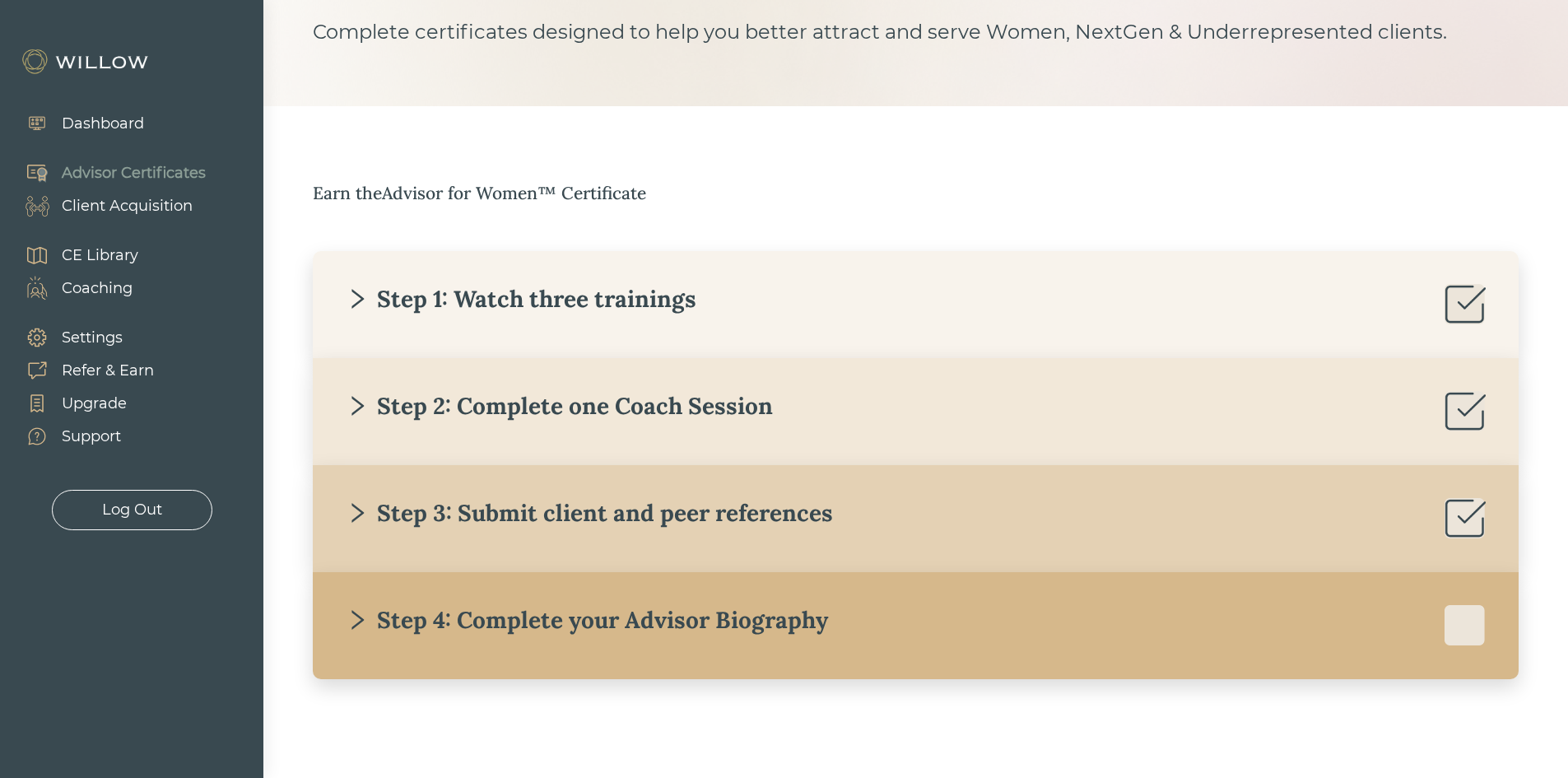
click at [537, 621] on div "Step 4: Complete your Advisor Biography" at bounding box center [586, 620] width 482 height 30
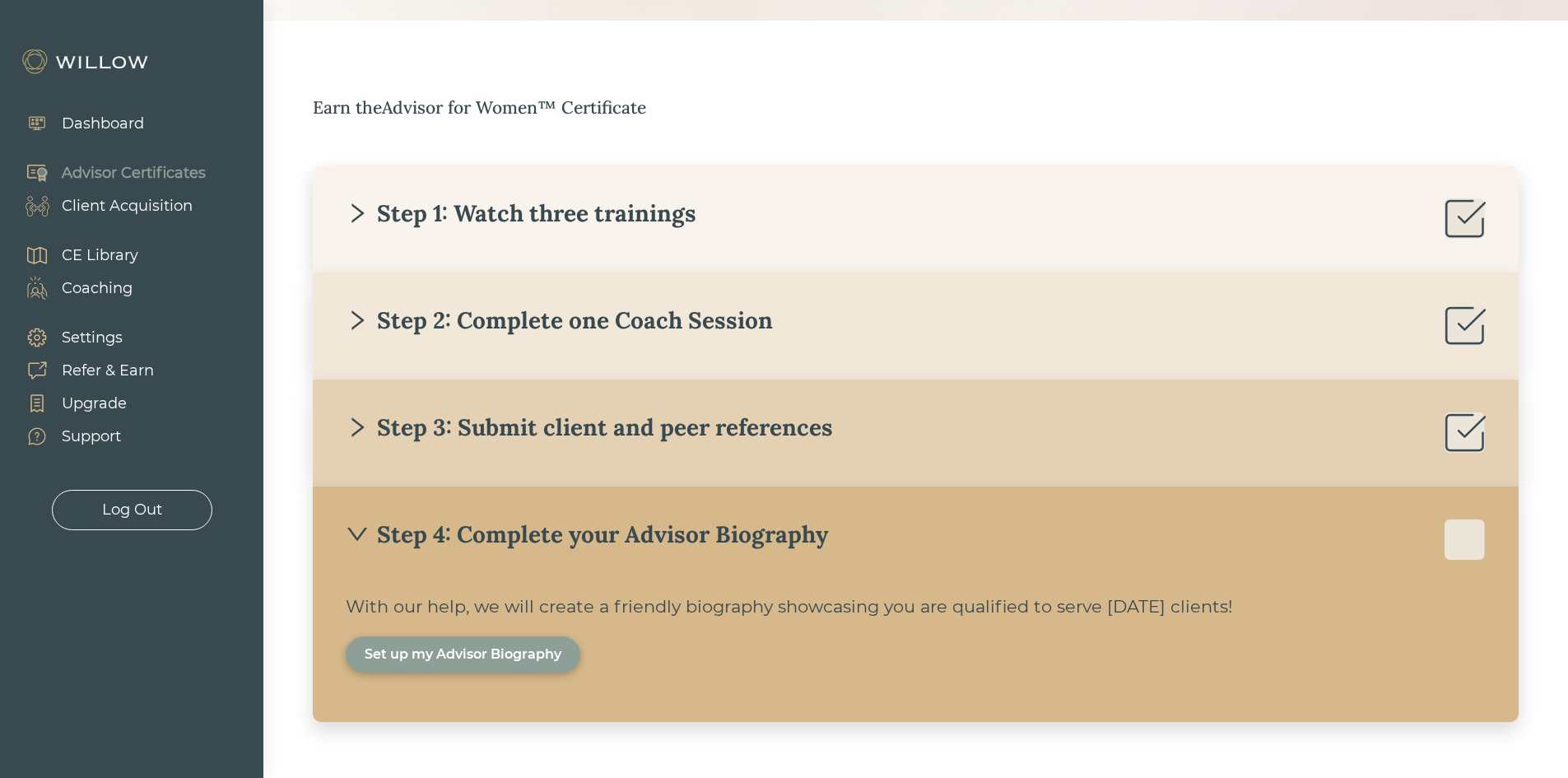
click at [483, 651] on div "Set up my Advisor Biography" at bounding box center [463, 654] width 197 height 20
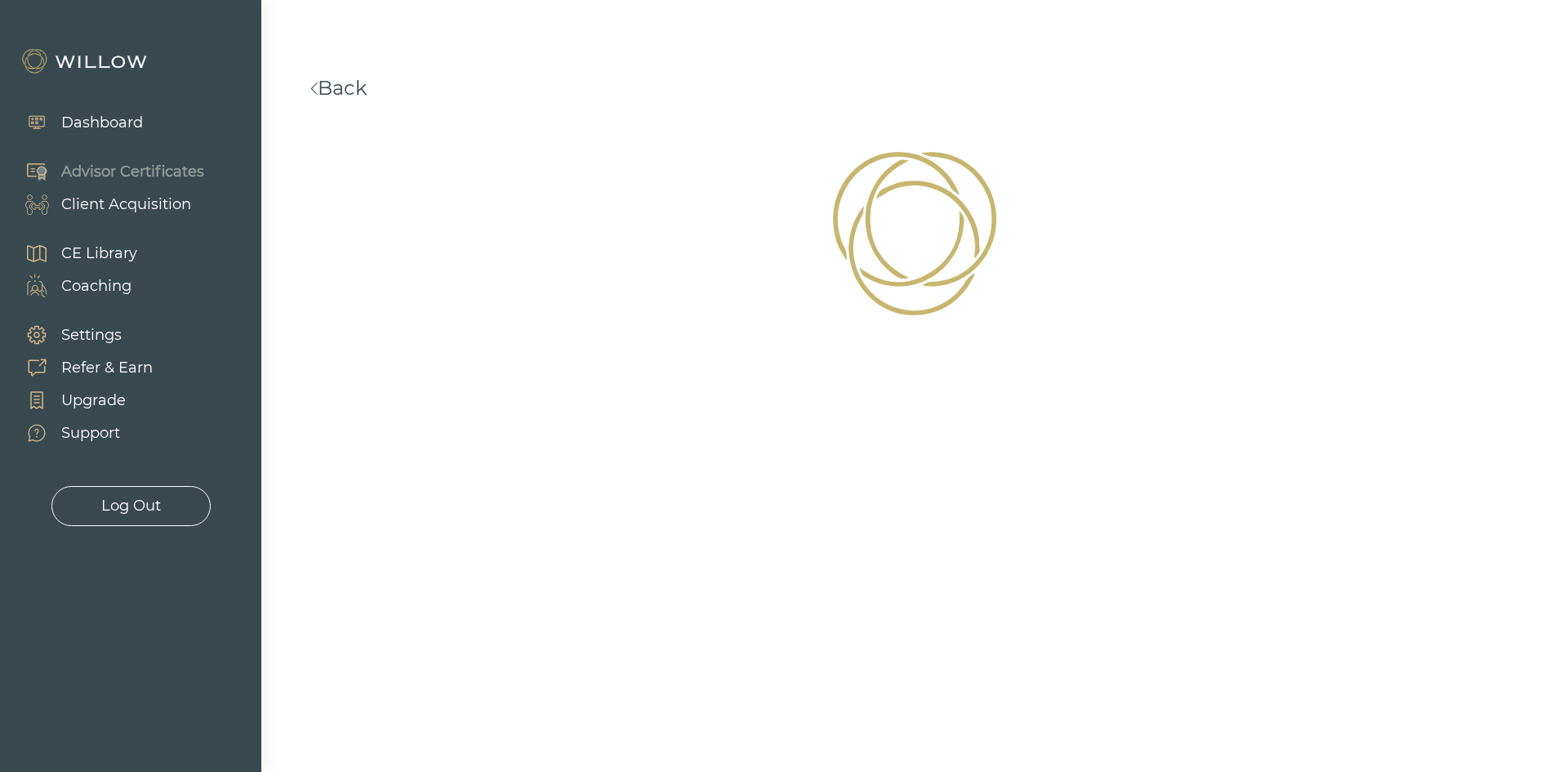
click at [155, 209] on div "Client Acquisition" at bounding box center [126, 204] width 130 height 22
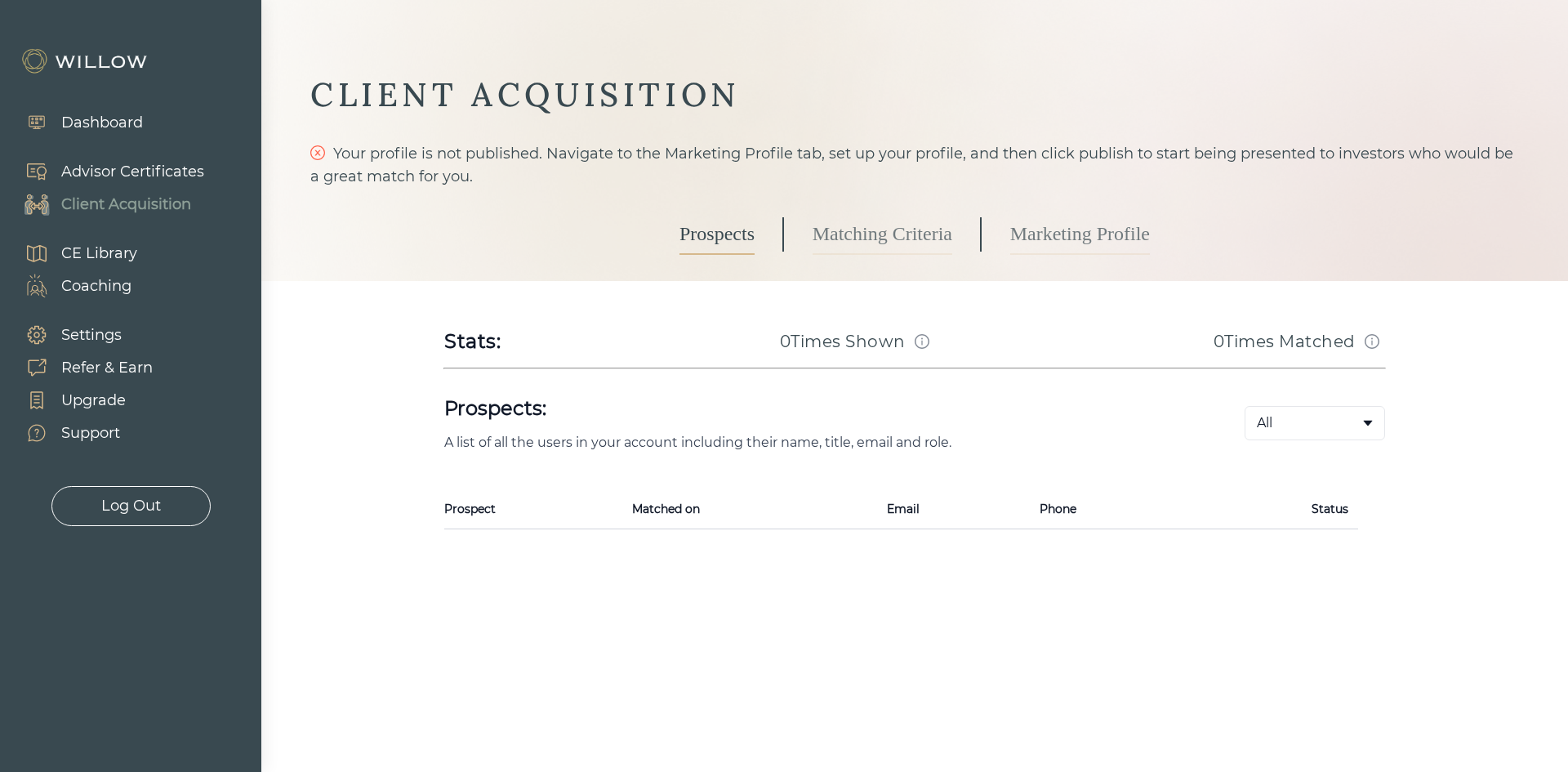
click at [162, 171] on div "Advisor Certificates" at bounding box center [133, 172] width 143 height 22
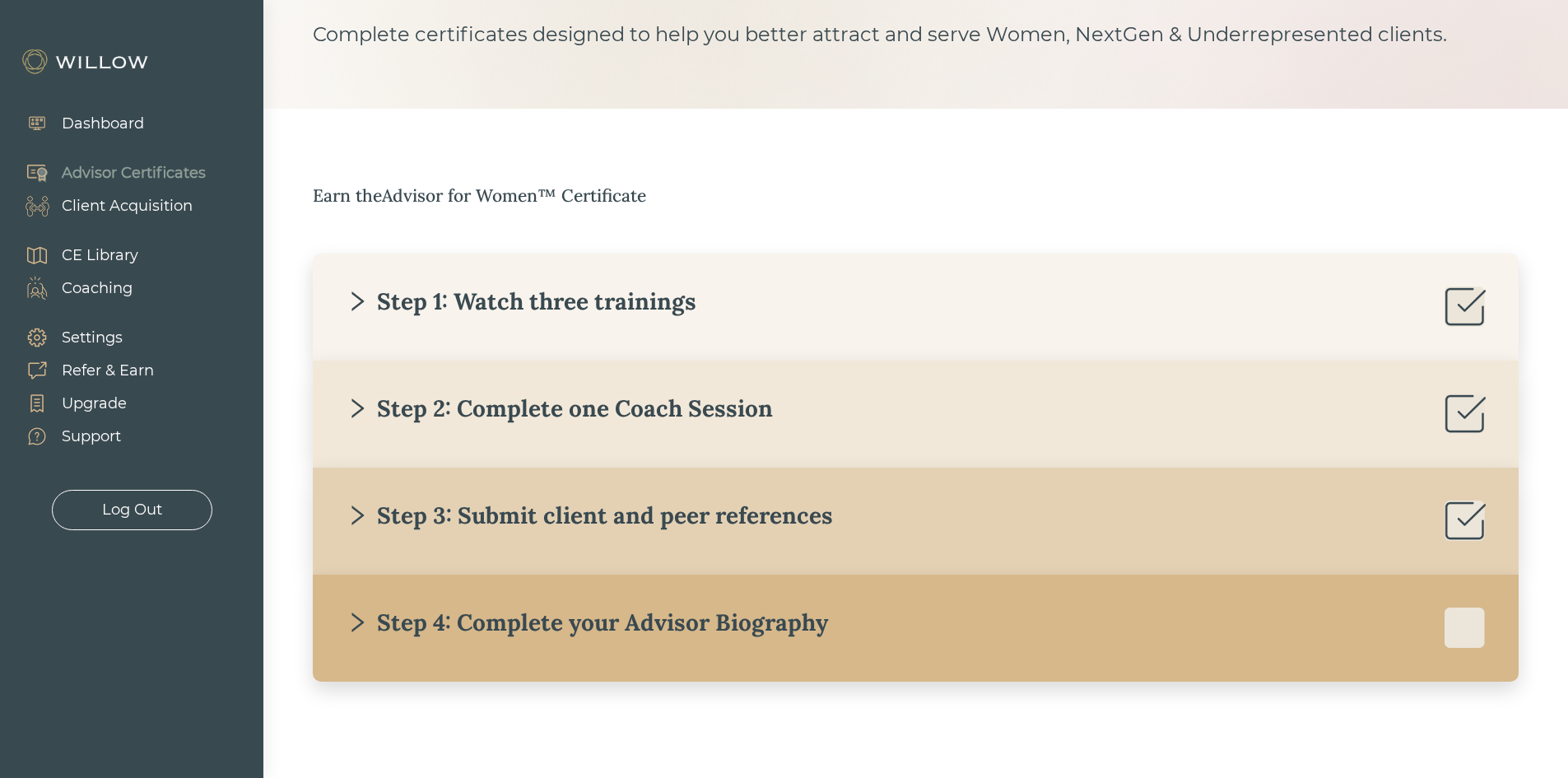
scroll to position [124, 0]
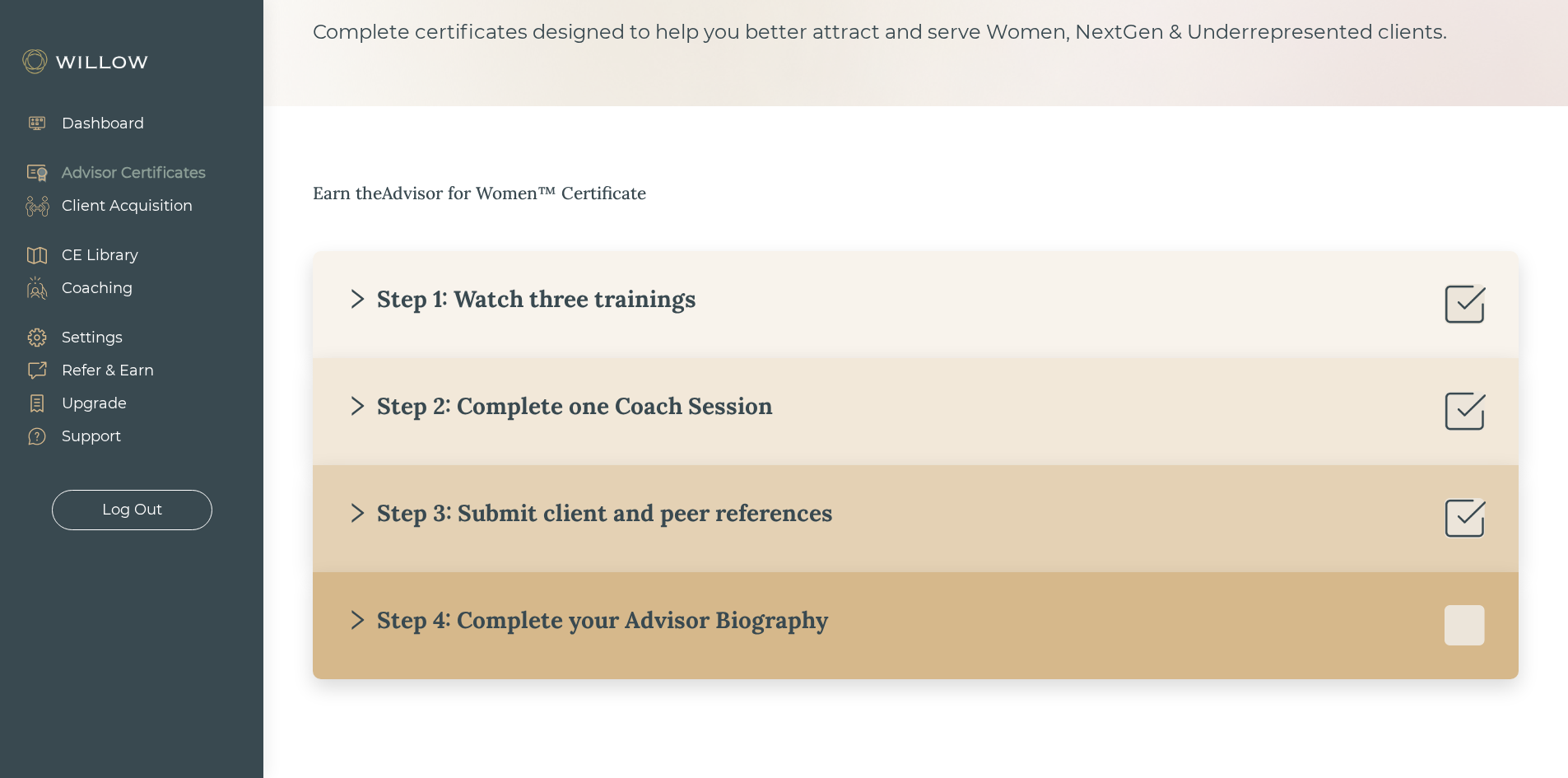
click at [577, 627] on div "Step 4: Complete your Advisor Biography" at bounding box center [586, 620] width 482 height 30
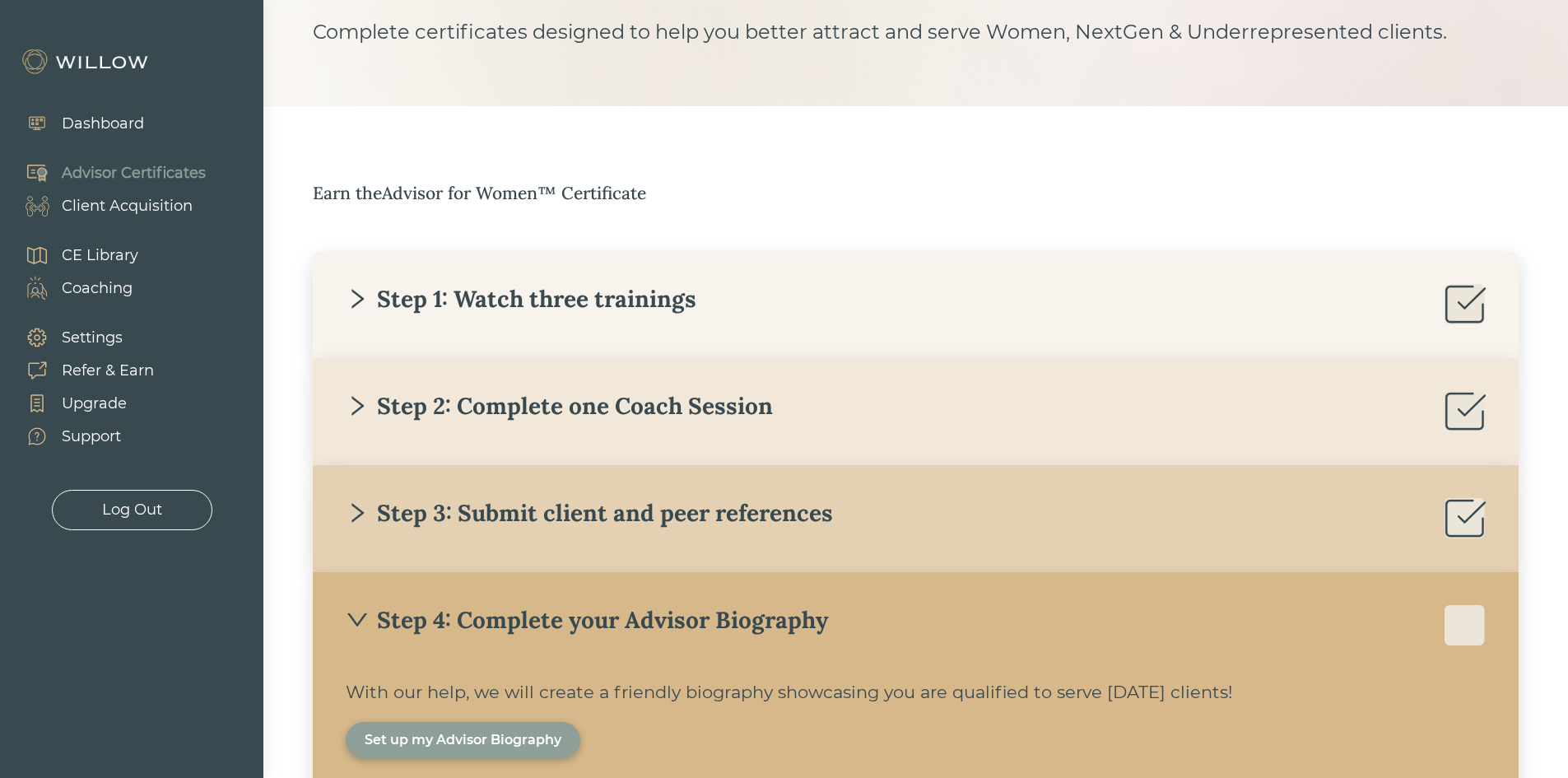
click at [523, 734] on div "Set up my Advisor Biography" at bounding box center [463, 740] width 197 height 20
